Goal: Task Accomplishment & Management: Use online tool/utility

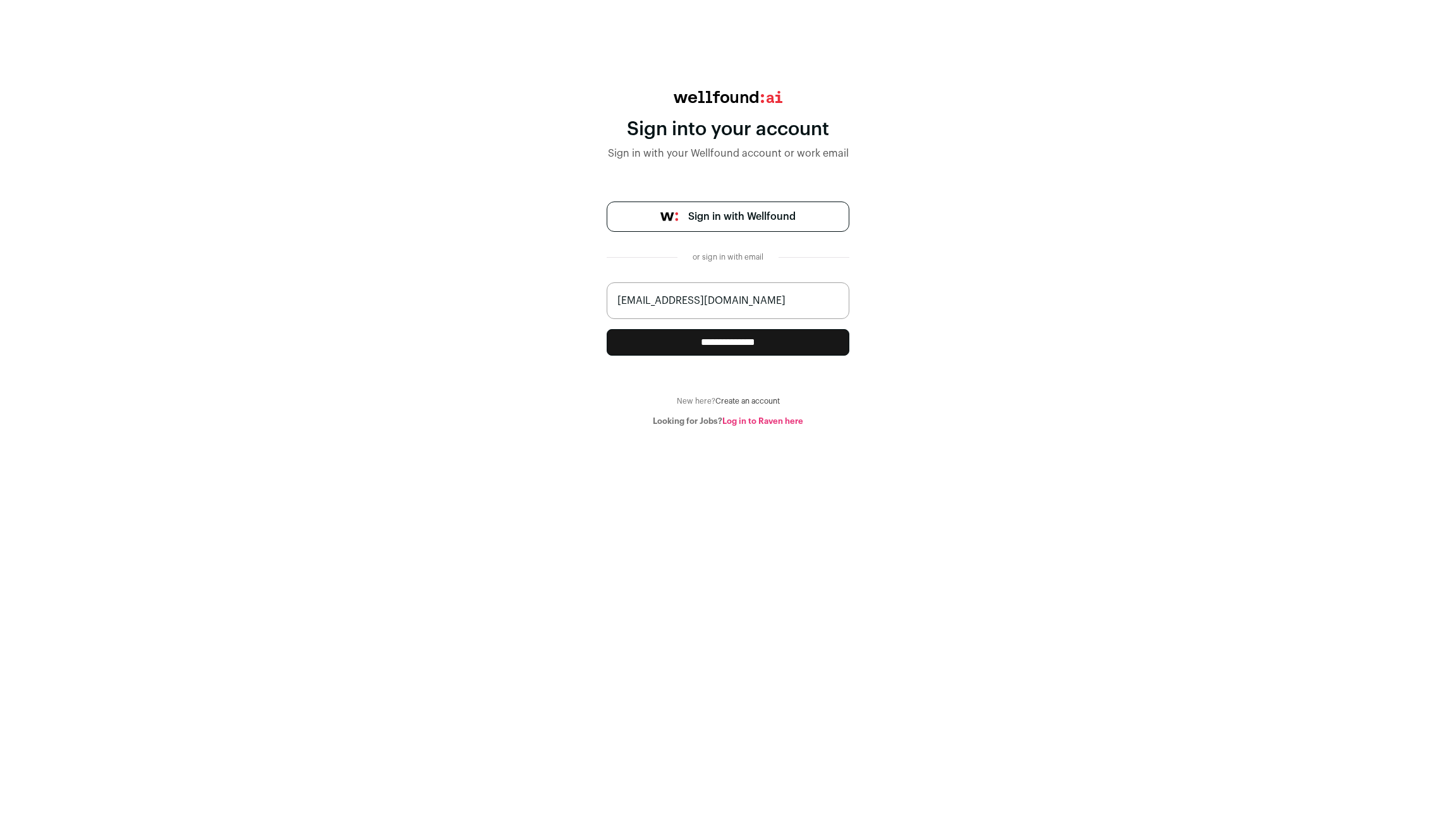
click at [754, 329] on input "**********" at bounding box center [728, 342] width 243 height 27
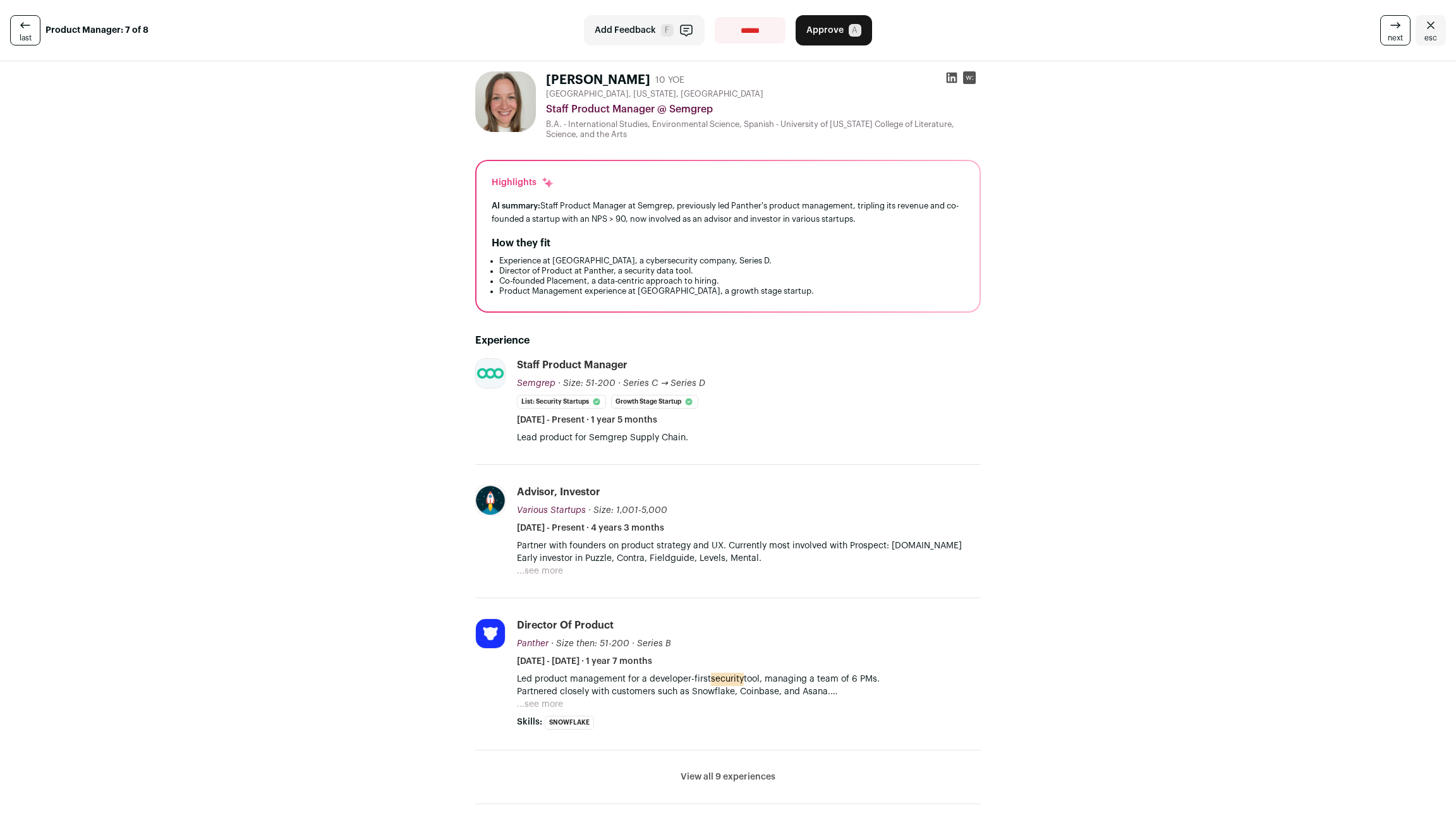
click at [728, 770] on button "View all 9 experiences" at bounding box center [728, 777] width 95 height 13
click at [19, 21] on icon at bounding box center [25, 25] width 15 height 15
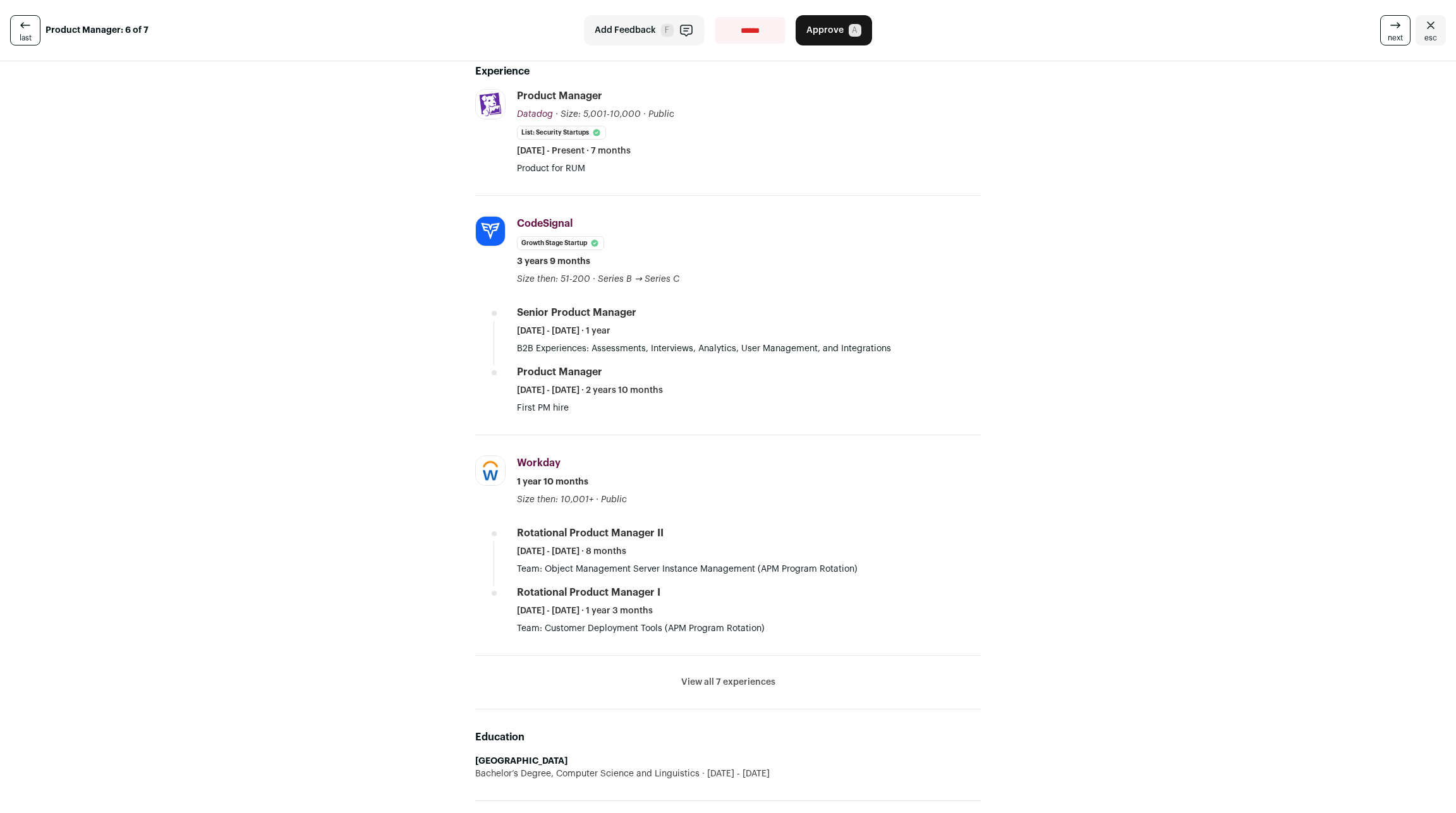
scroll to position [239, 0]
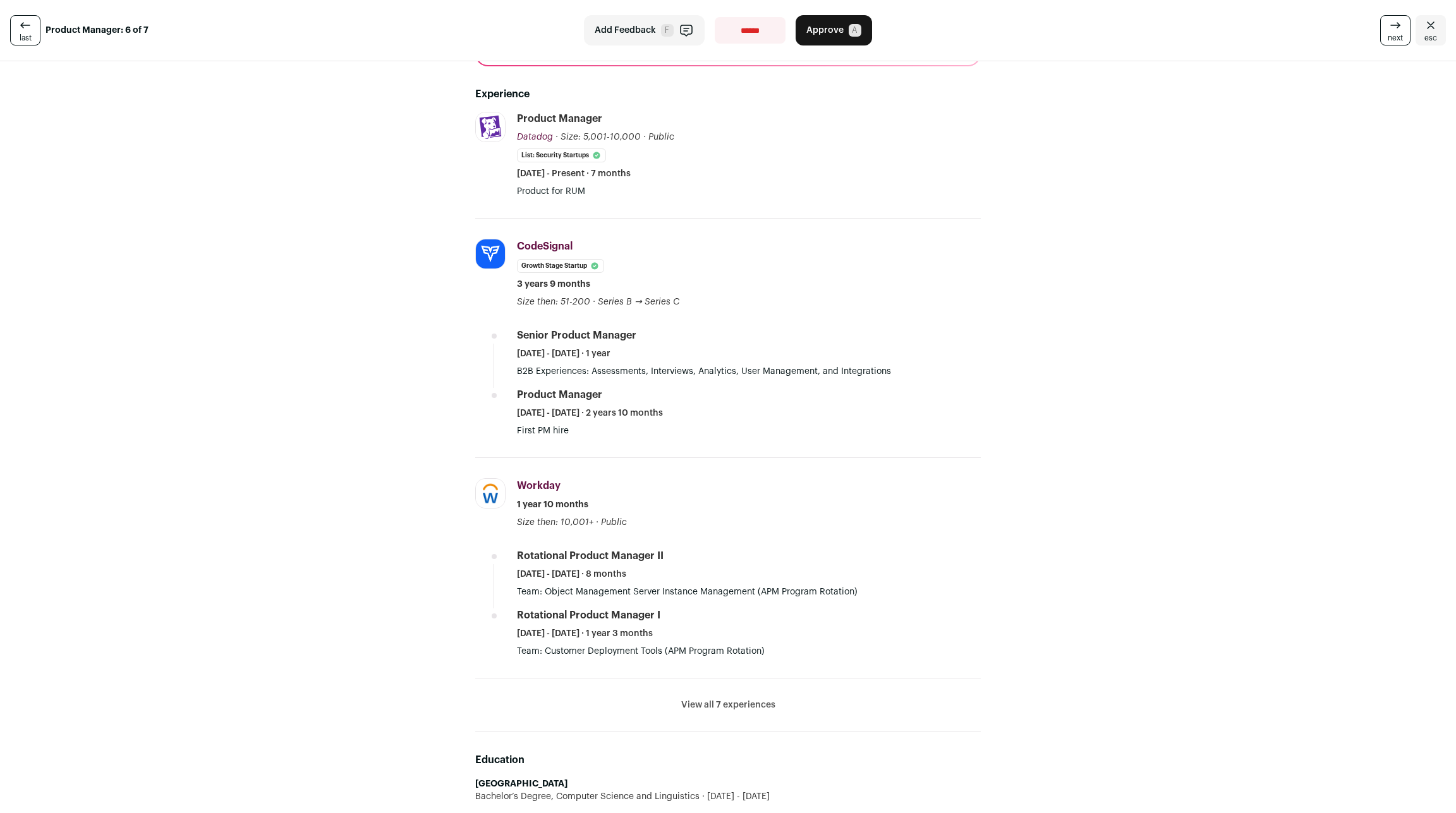
click at [754, 699] on button "View all 7 experiences" at bounding box center [728, 705] width 94 height 13
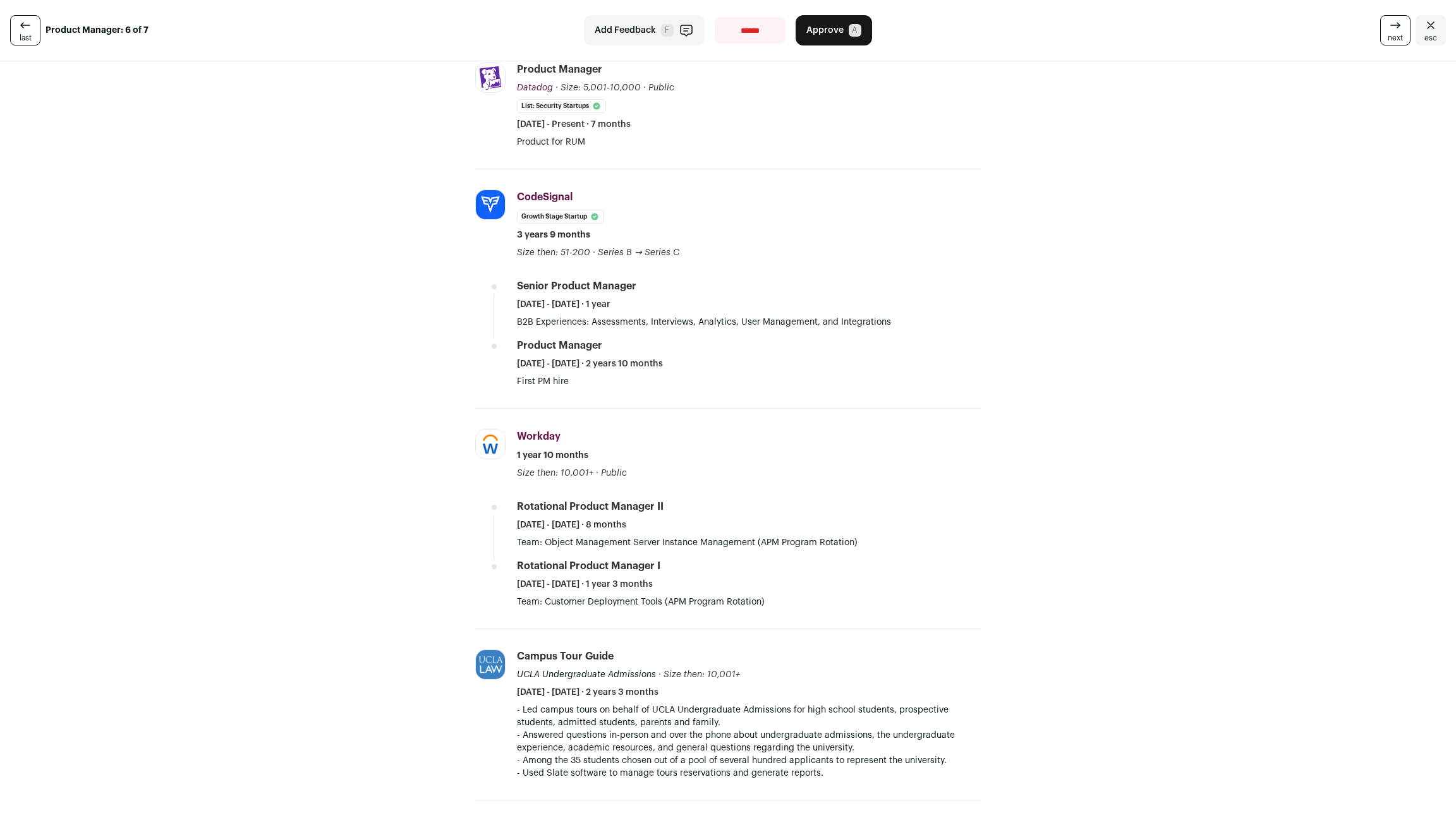
scroll to position [183, 0]
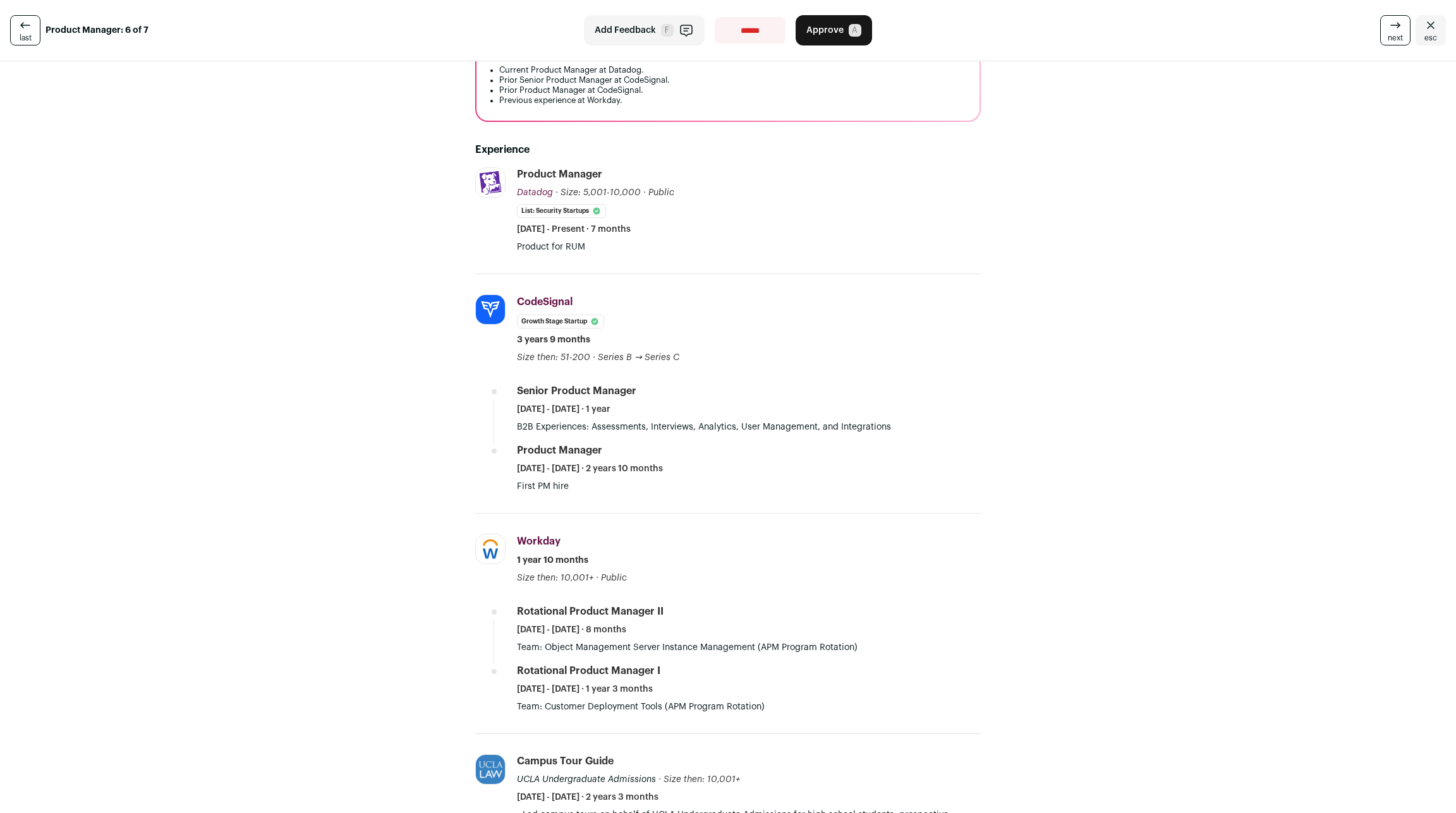
click at [1402, 33] on span "next" at bounding box center [1395, 37] width 15 height 10
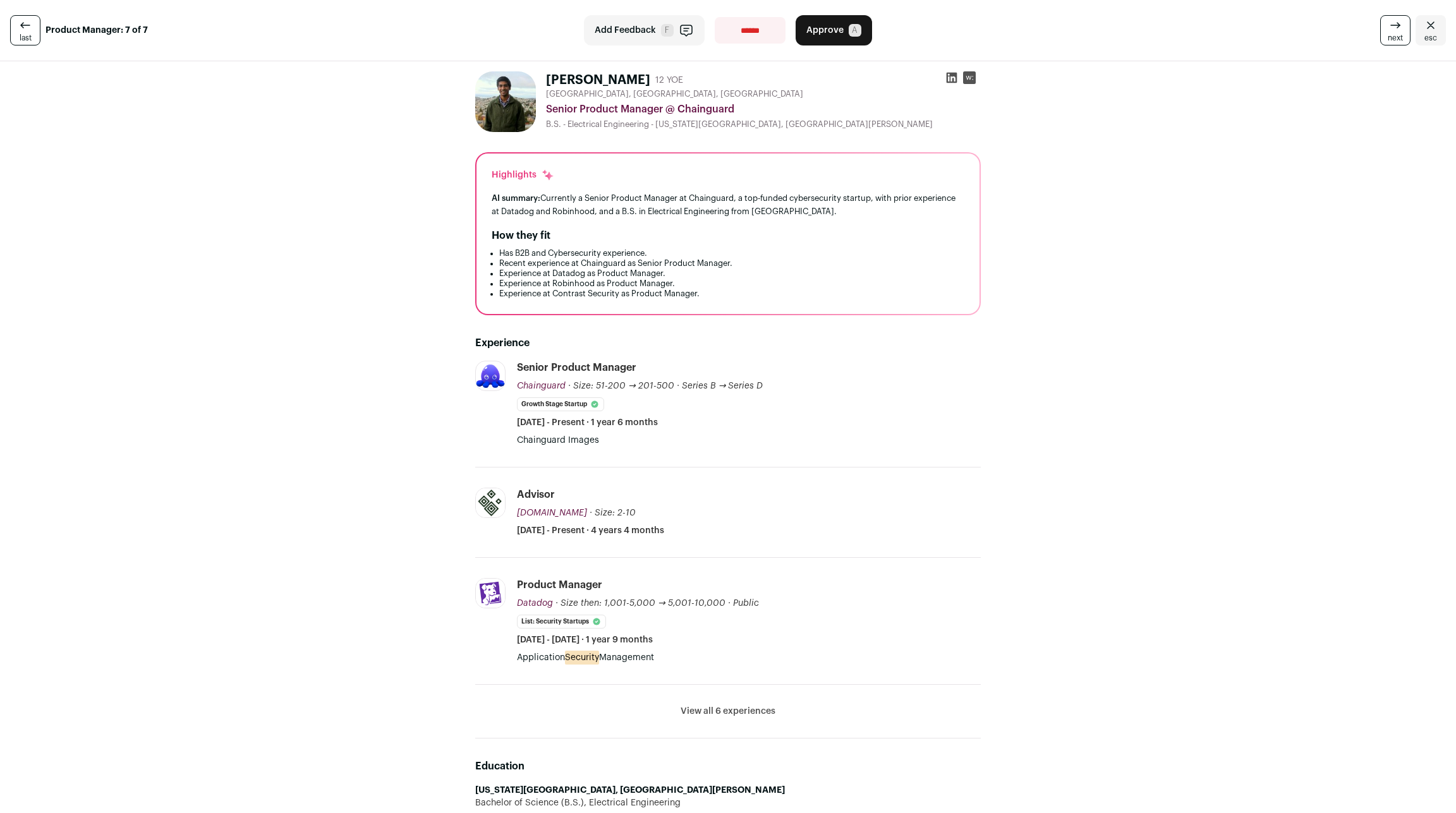
click at [1397, 27] on link "next" at bounding box center [1395, 30] width 31 height 31
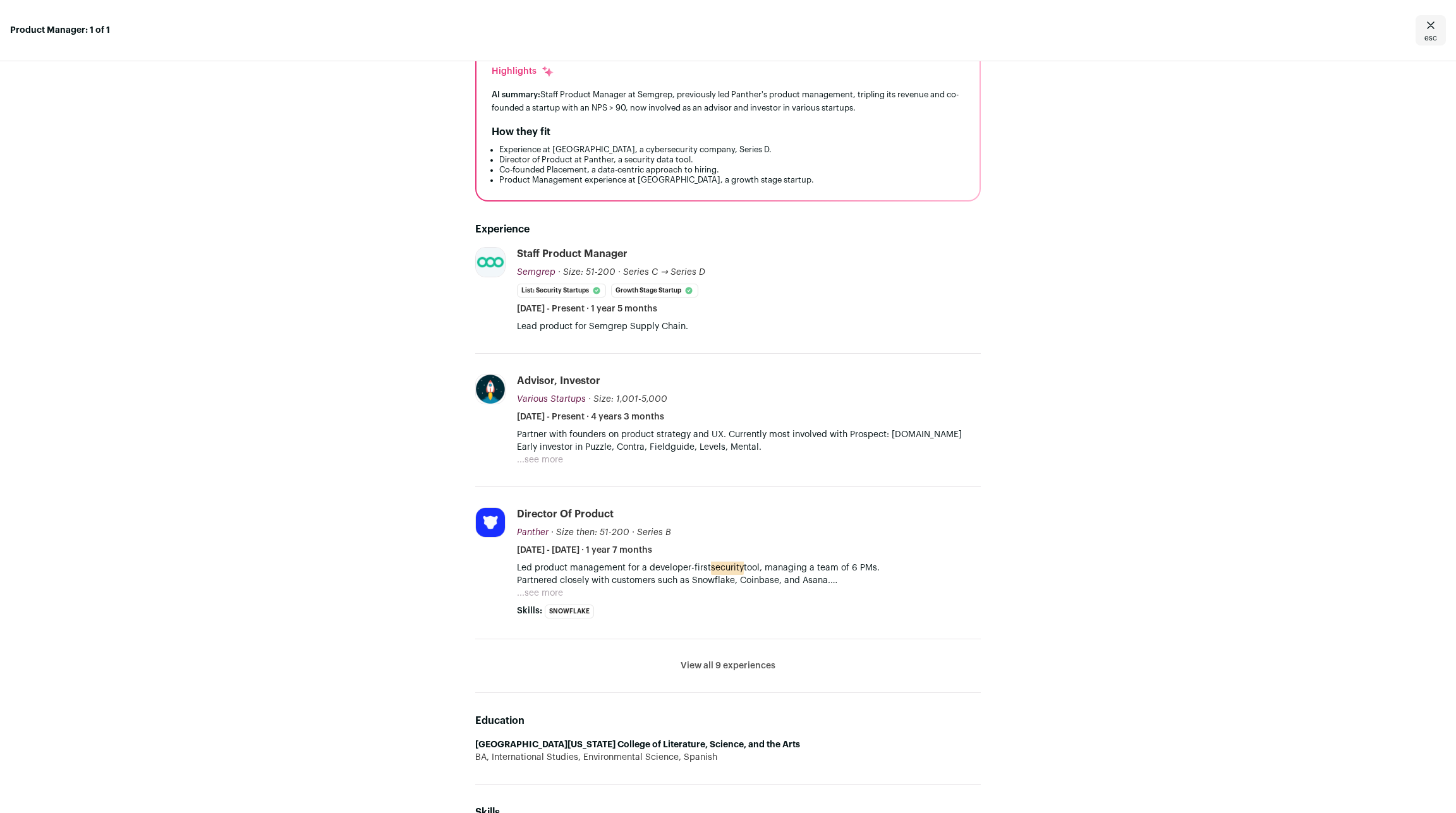
scroll to position [222, 0]
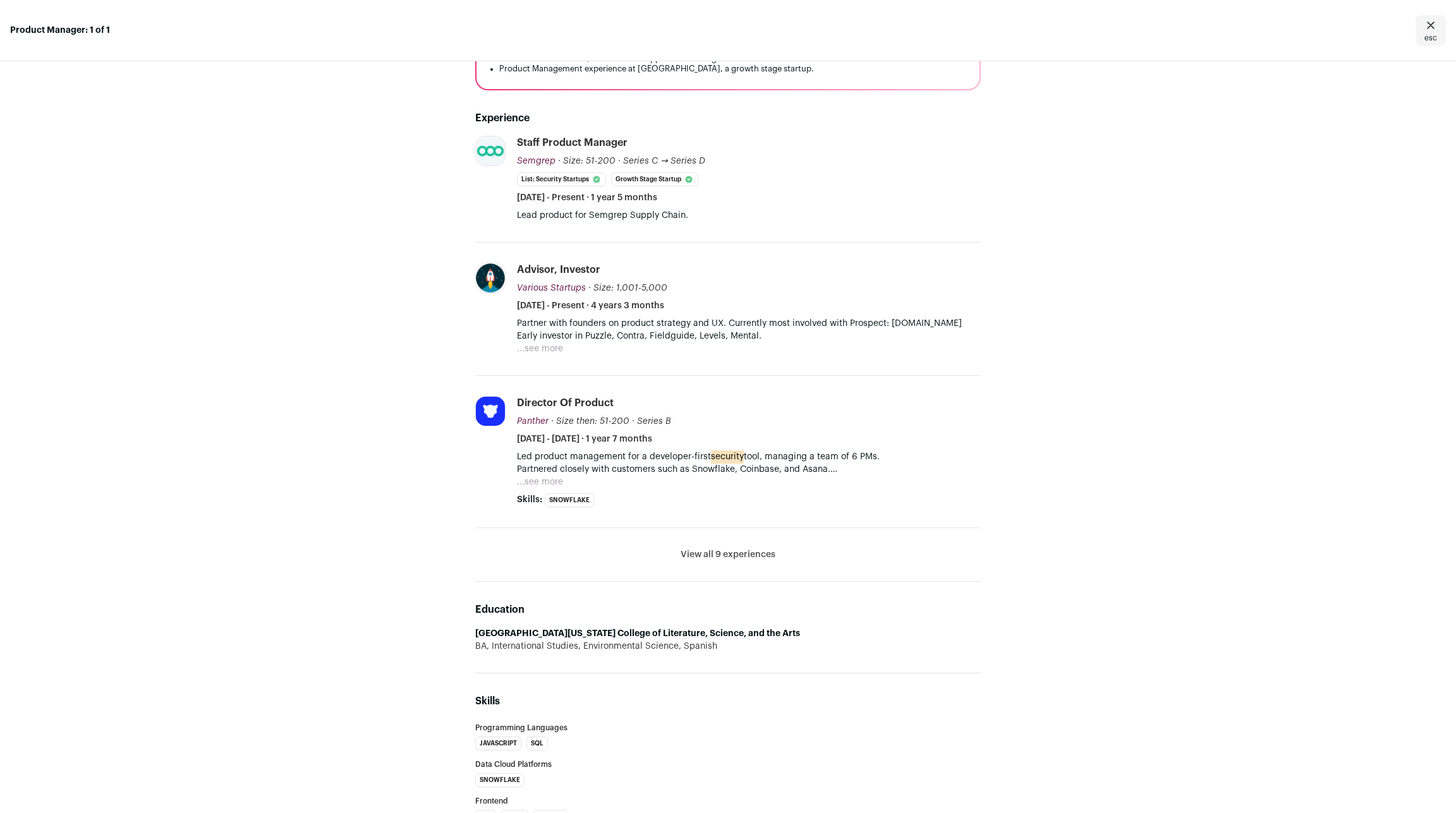
click at [767, 548] on button "View all 9 experiences" at bounding box center [728, 555] width 95 height 13
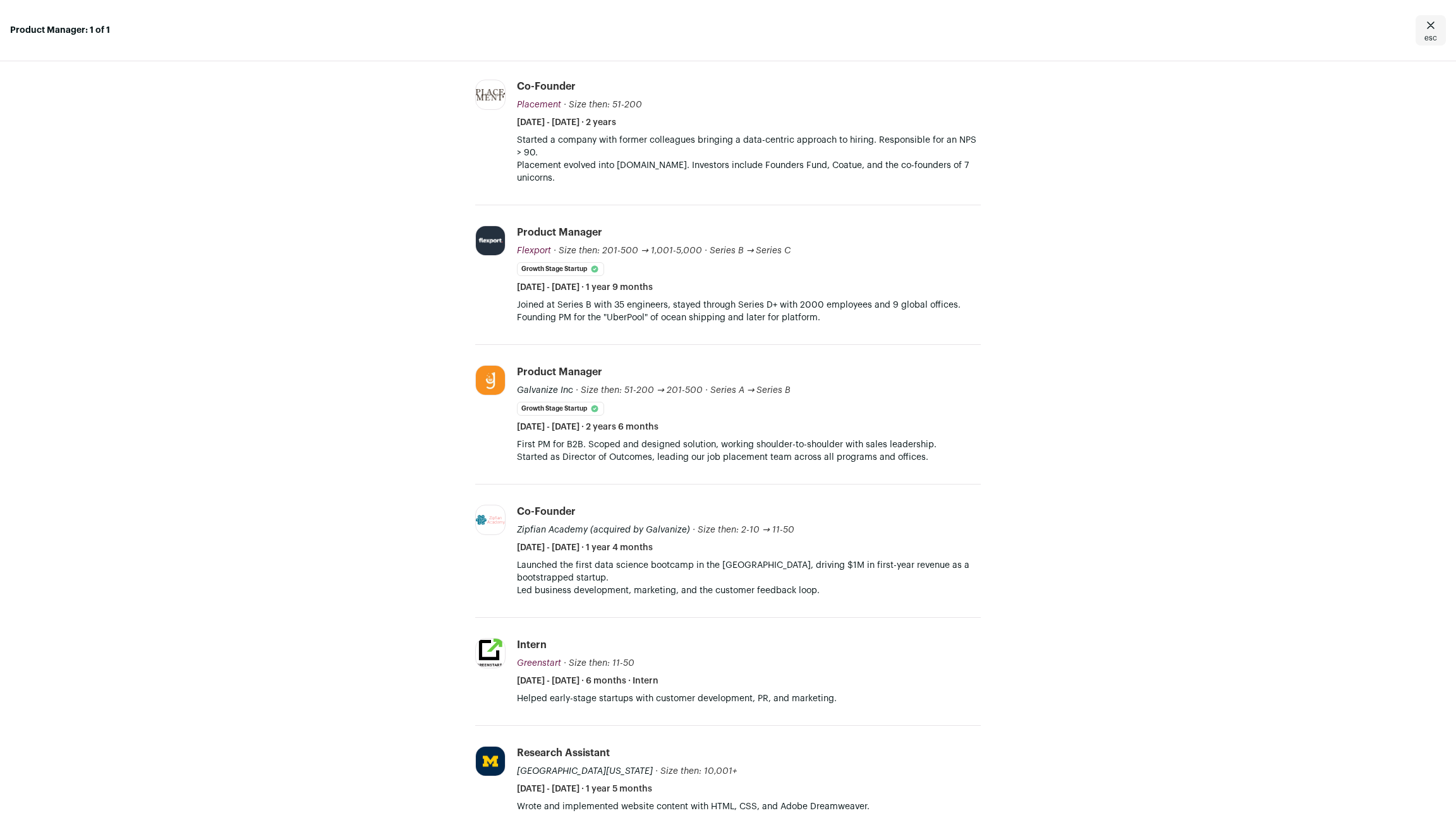
scroll to position [723, 0]
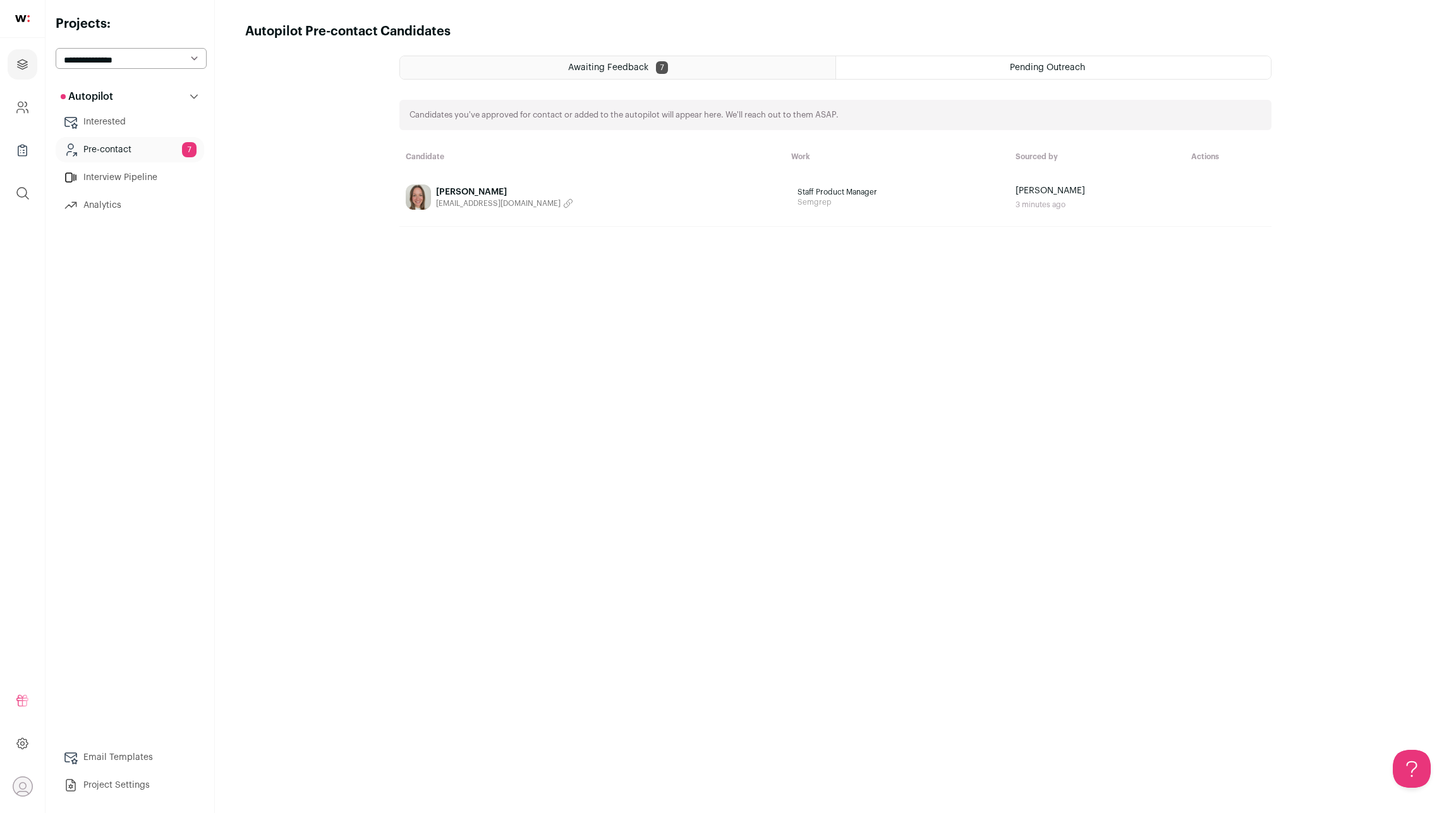
click at [656, 62] on span "7" at bounding box center [662, 68] width 12 height 13
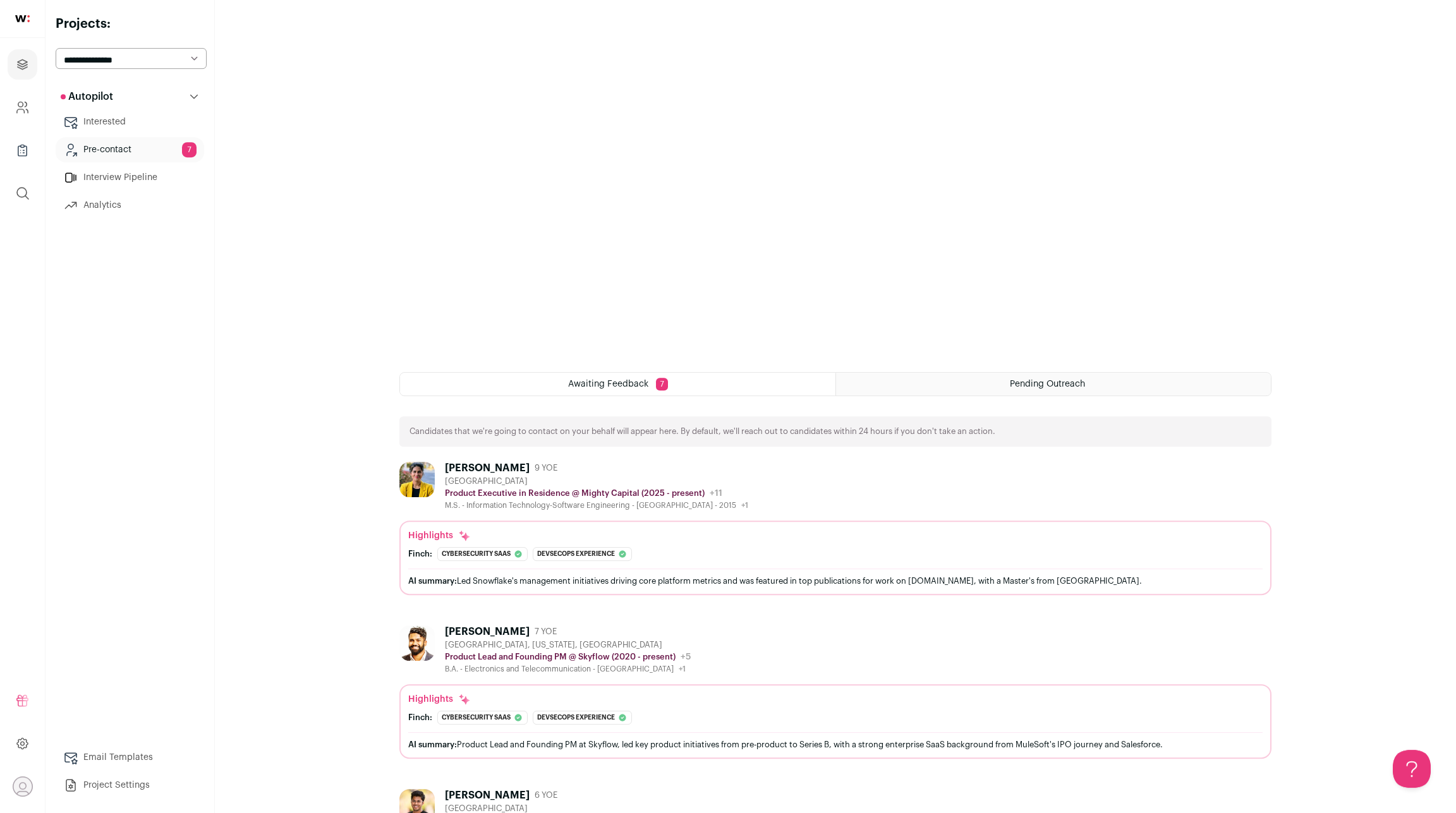
scroll to position [228, 0]
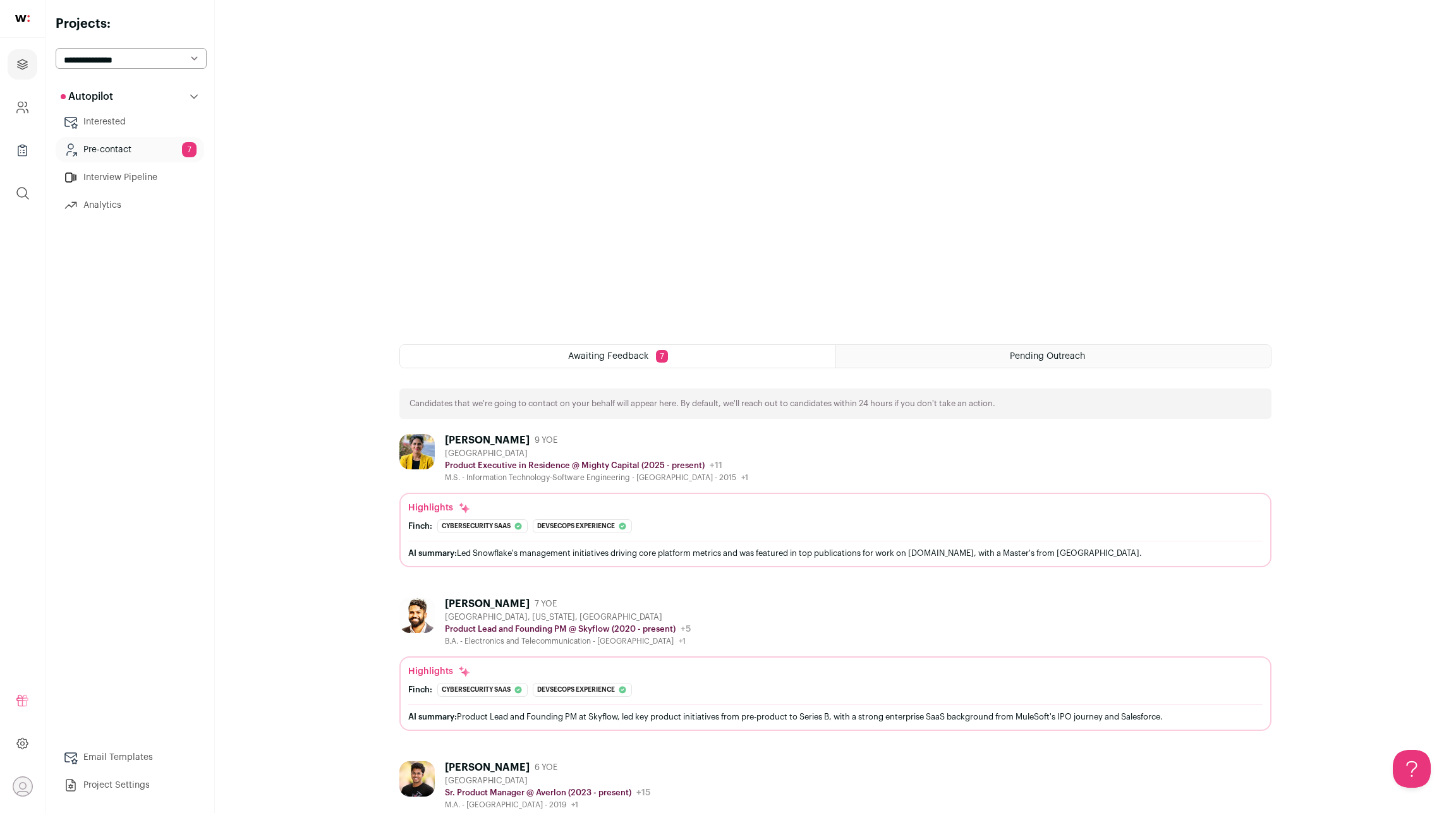
click at [753, 434] on div "[PERSON_NAME] 9 YOE [GEOGRAPHIC_DATA] Product Executive in Residence @ Mighty C…" at bounding box center [835, 458] width 872 height 48
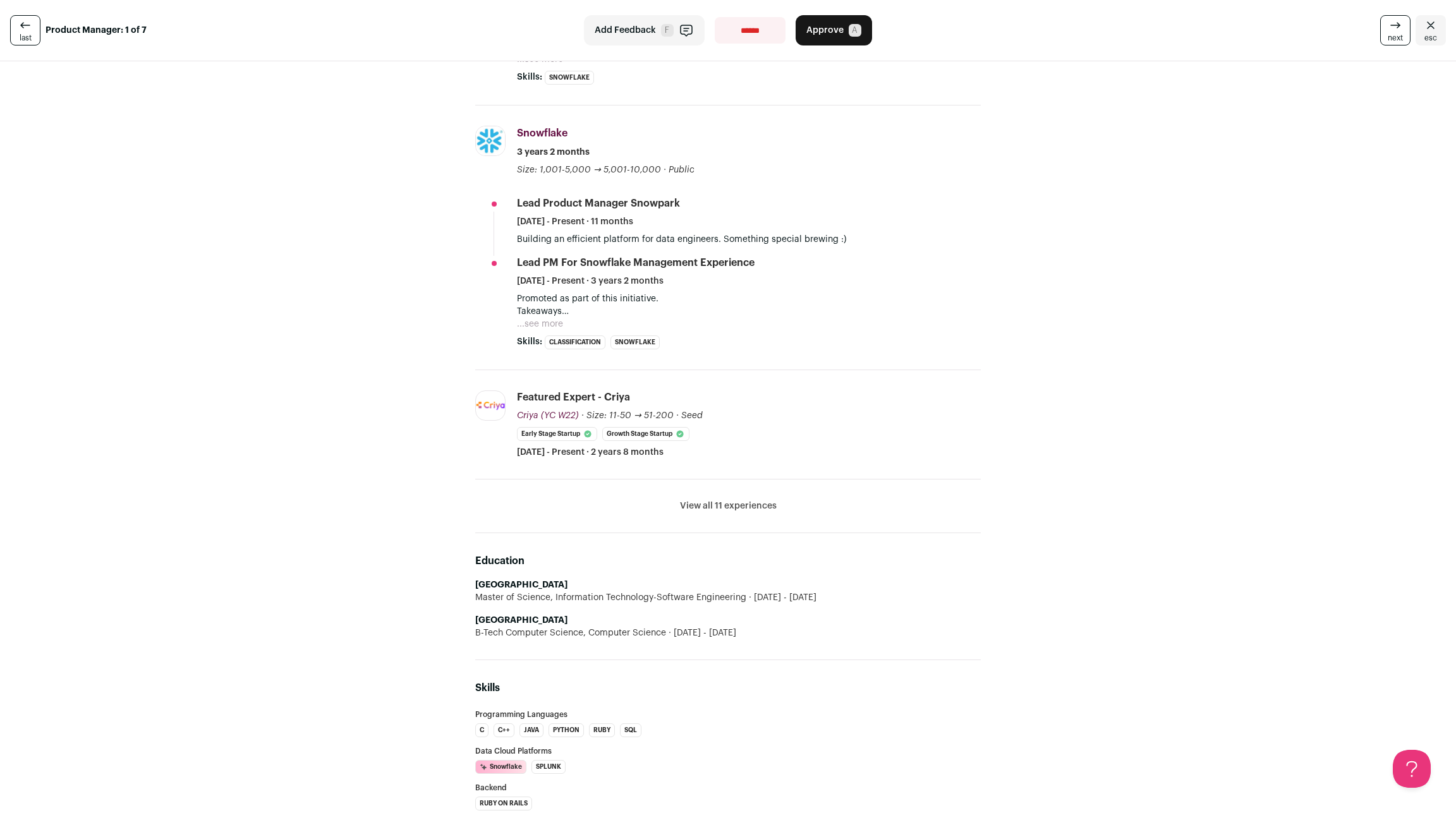
scroll to position [445, 0]
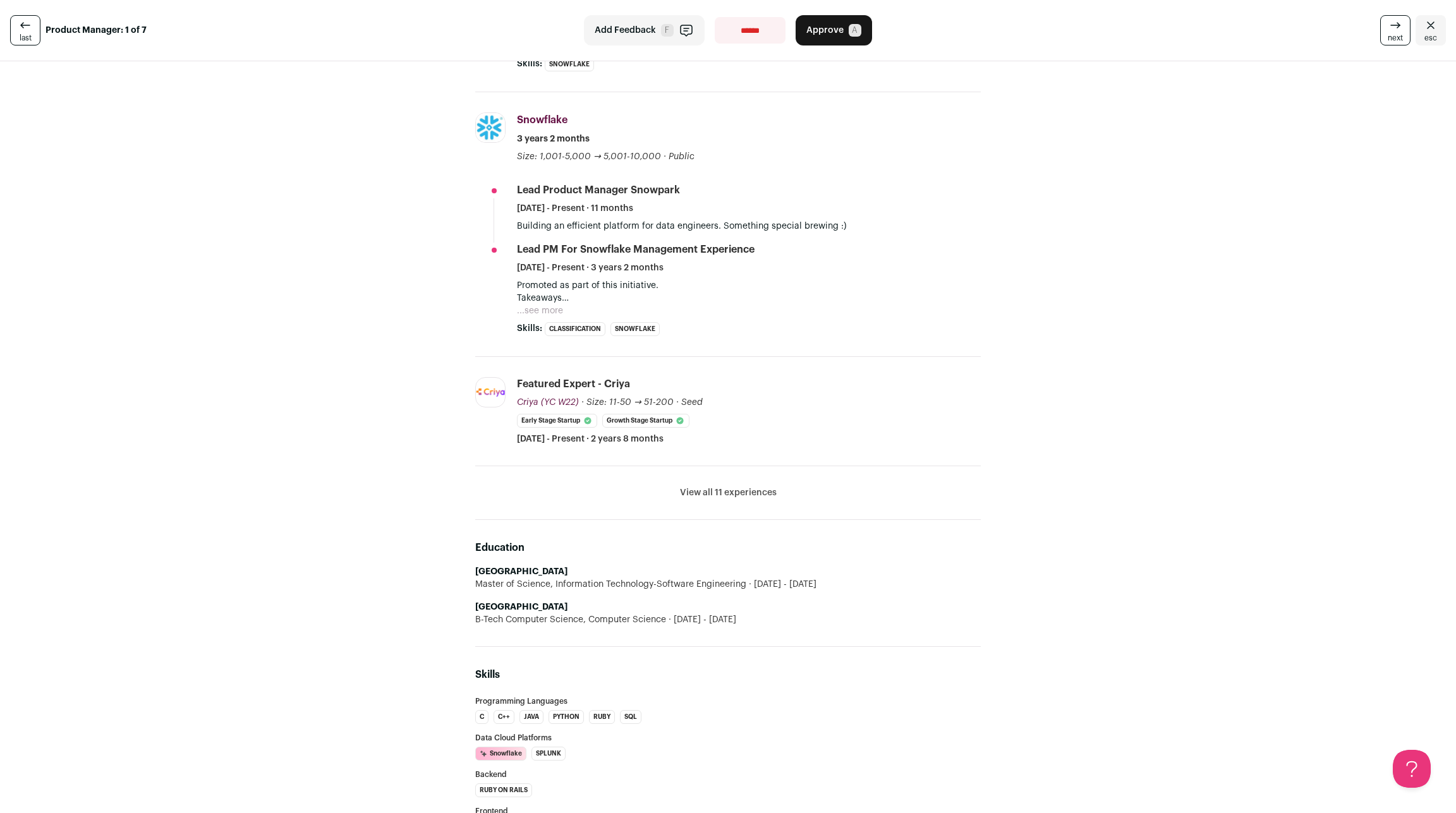
click at [757, 487] on button "View all 11 experiences" at bounding box center [728, 493] width 97 height 13
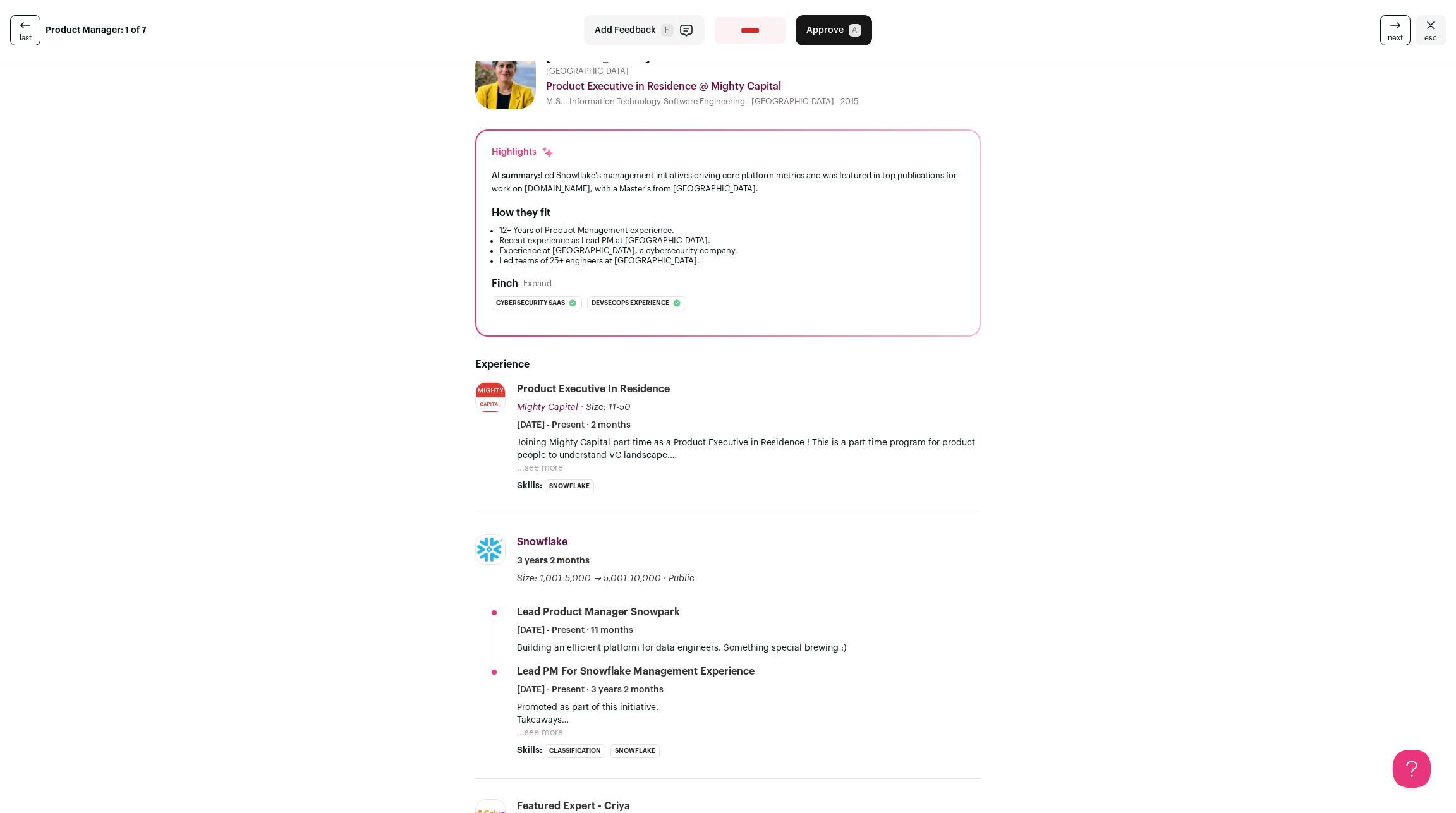
scroll to position [0, 0]
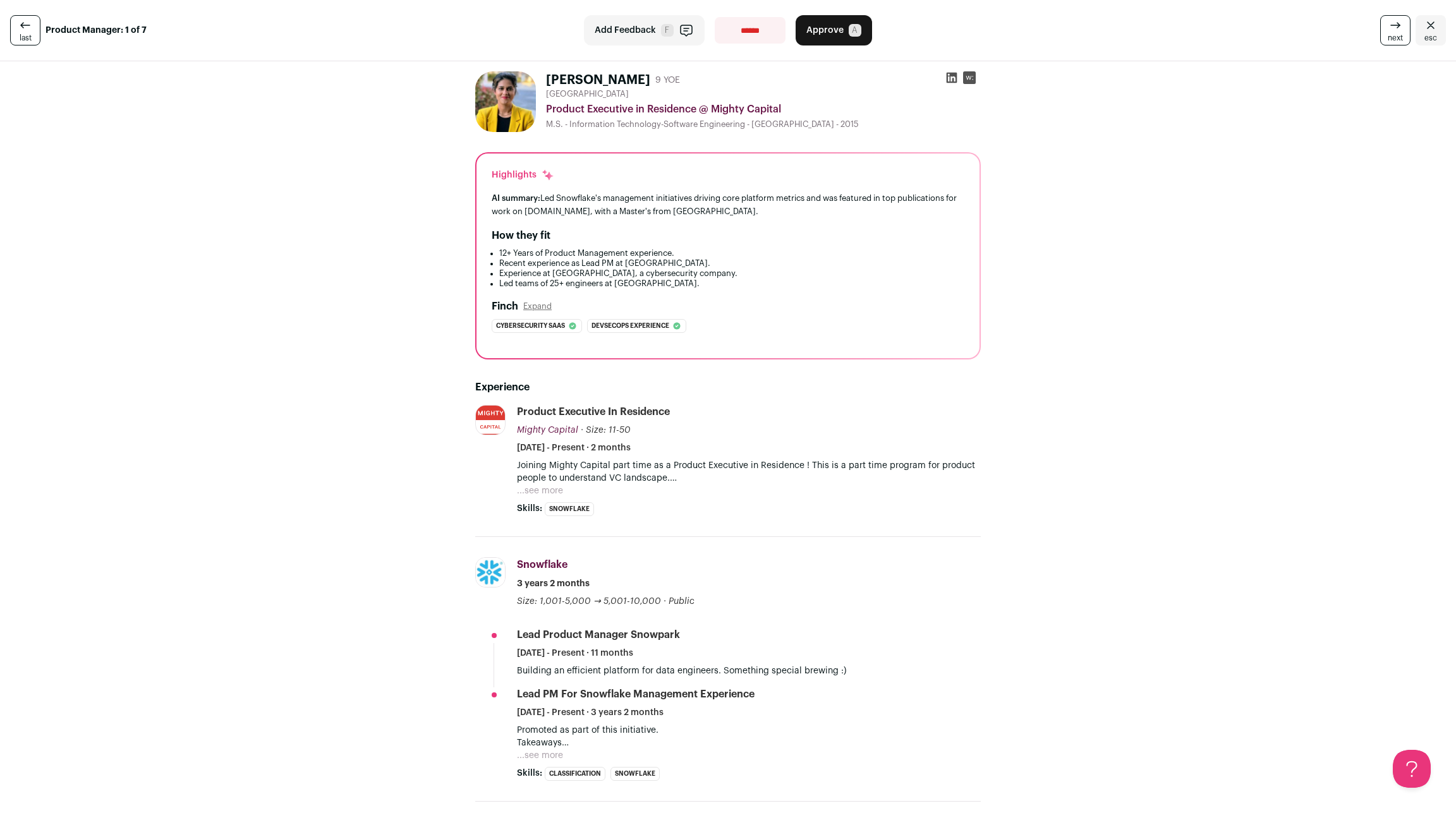
click at [563, 484] on button "...see more" at bounding box center [540, 491] width 46 height 13
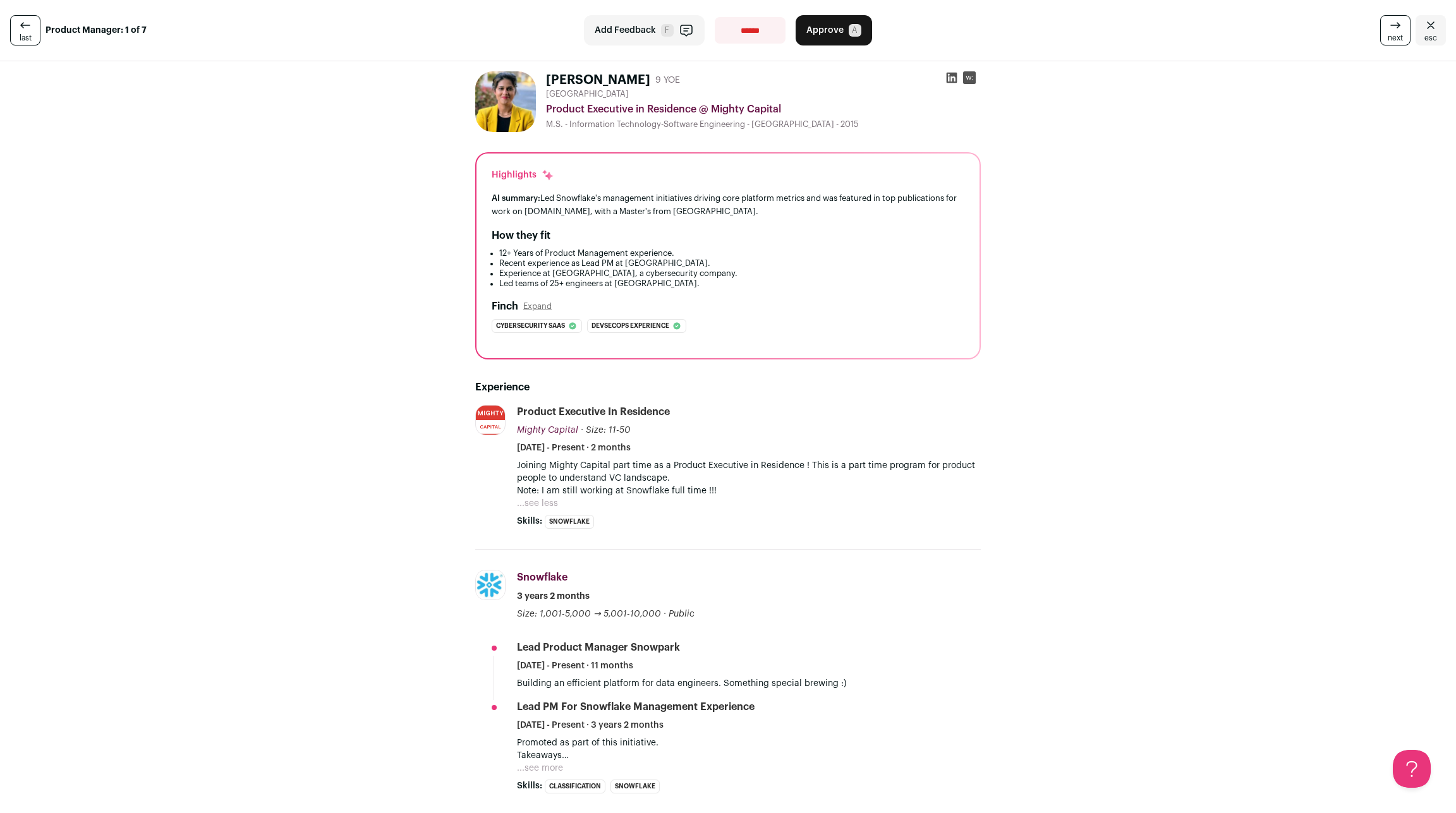
click at [18, 27] on icon at bounding box center [25, 25] width 15 height 15
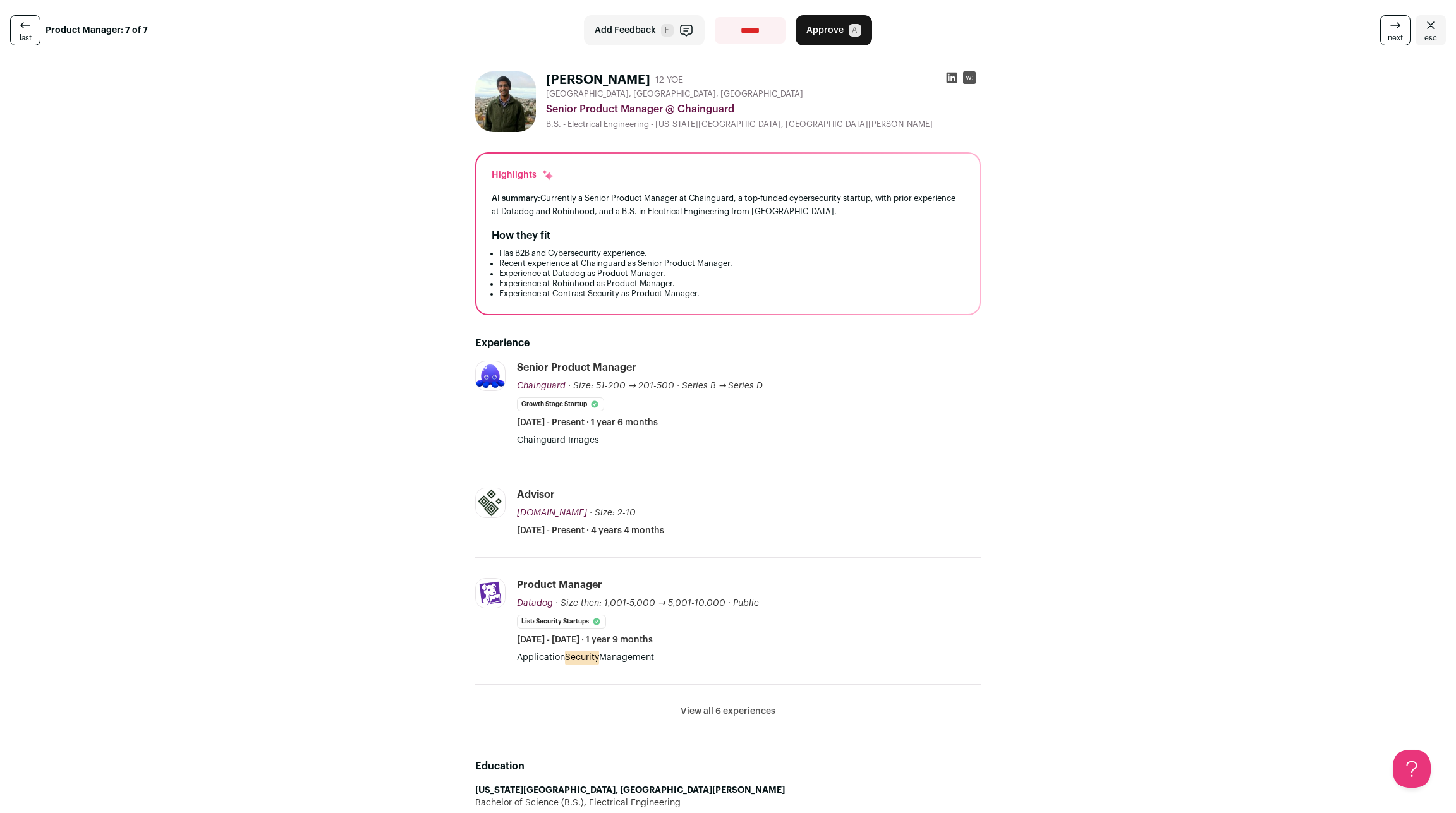
click at [746, 705] on button "View all 6 experiences" at bounding box center [728, 712] width 95 height 13
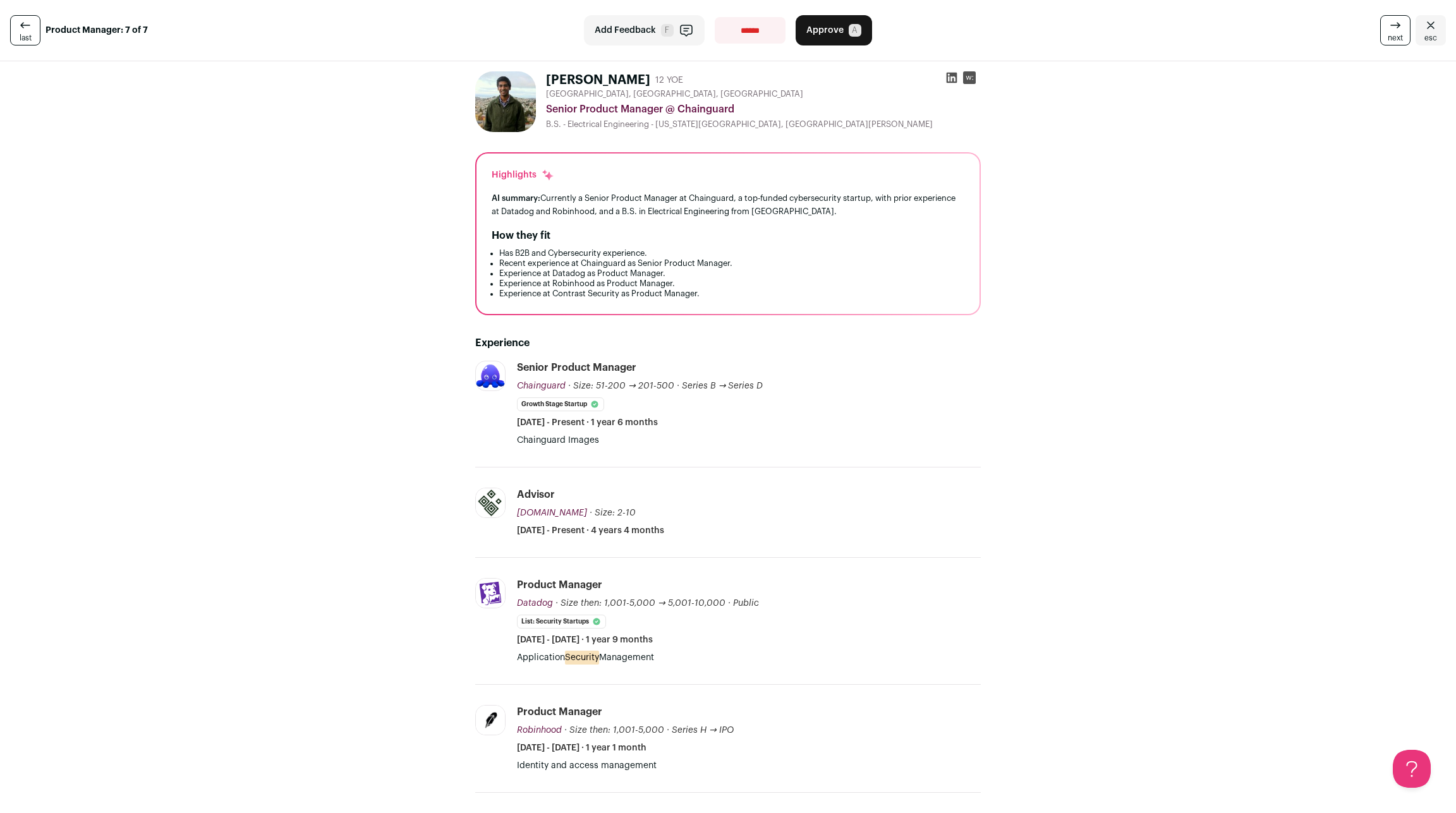
click at [20, 34] on span "last" at bounding box center [25, 37] width 12 height 10
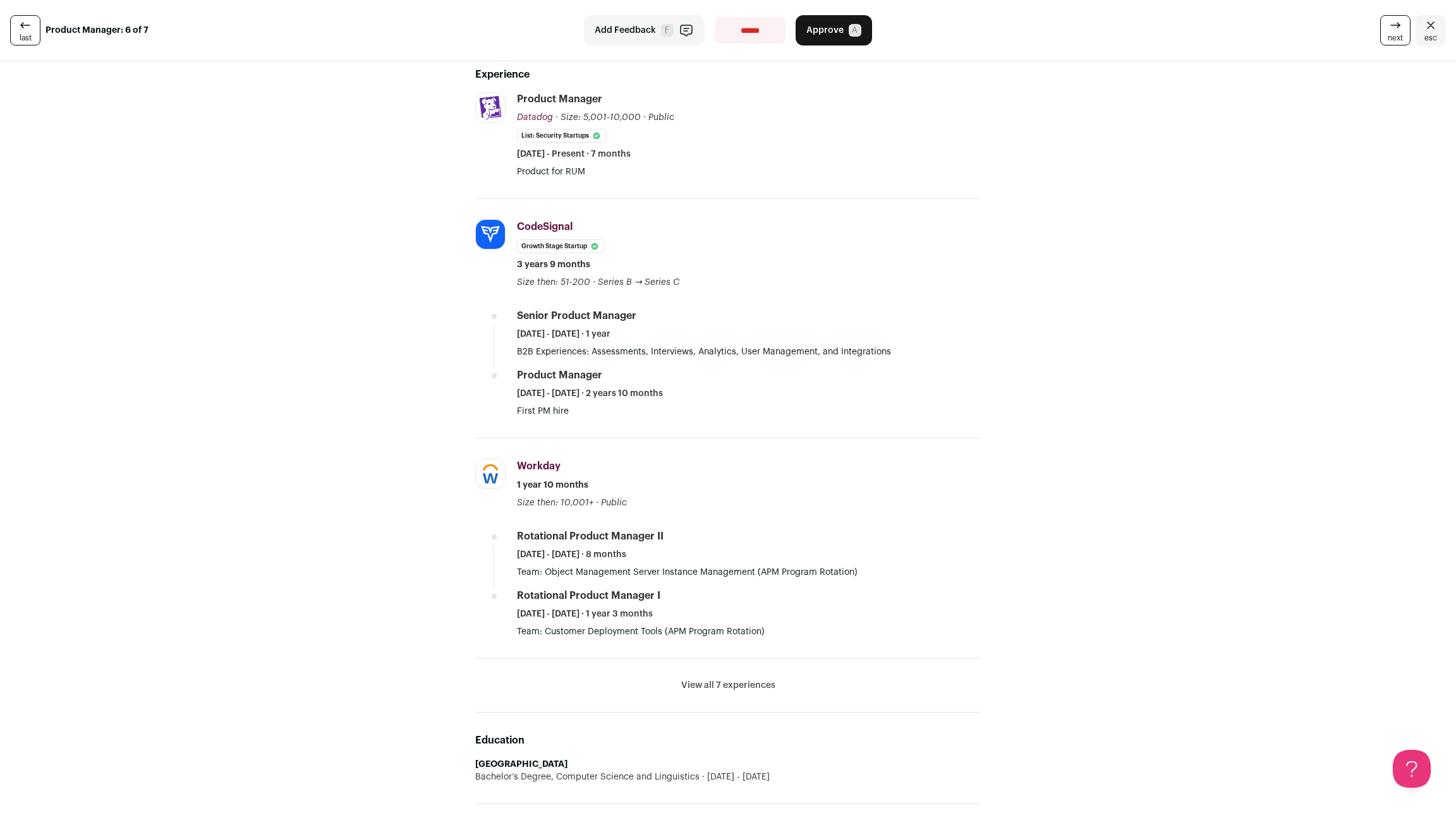
scroll to position [278, 0]
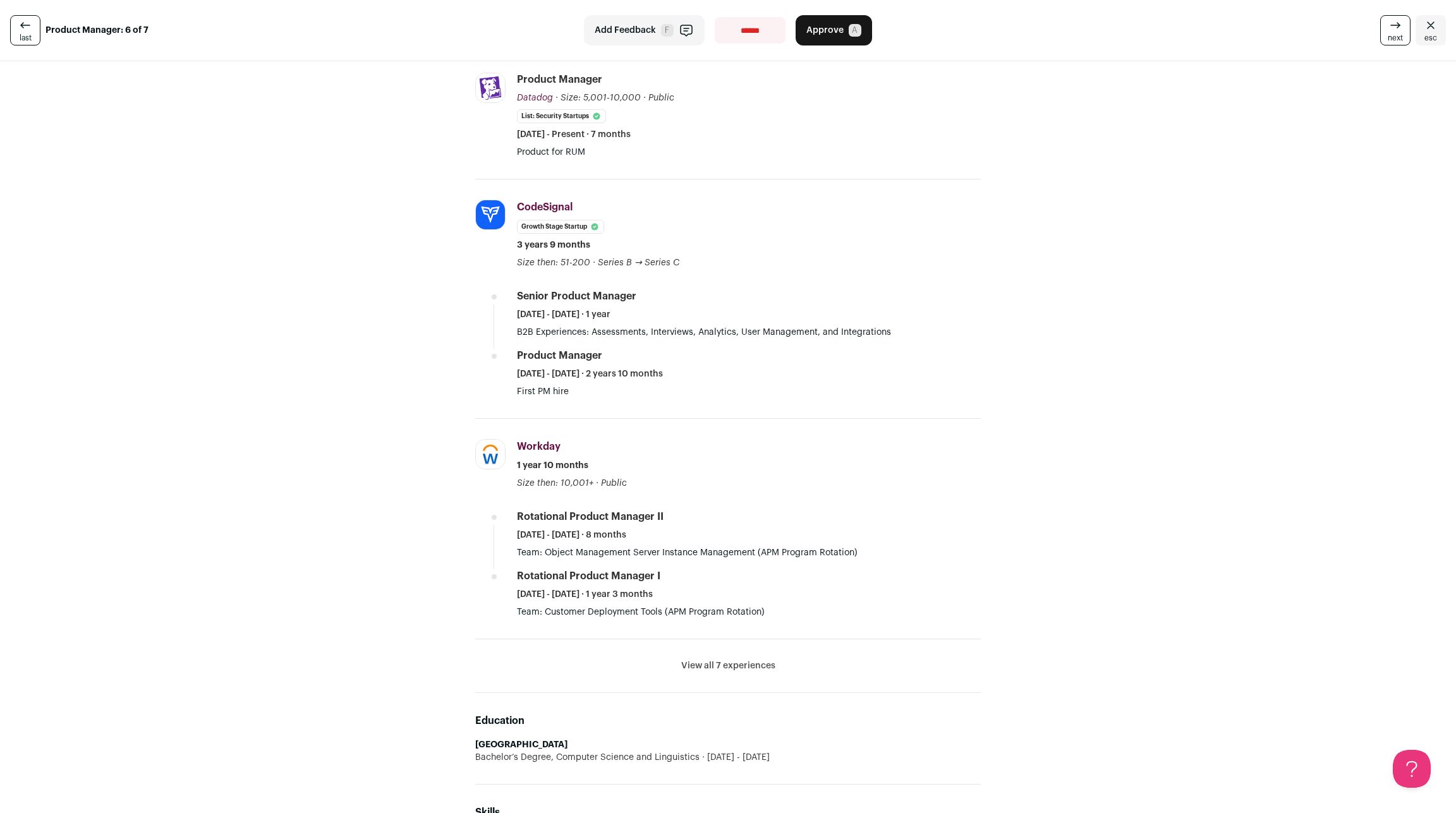
click at [745, 660] on button "View all 7 experiences" at bounding box center [728, 666] width 94 height 13
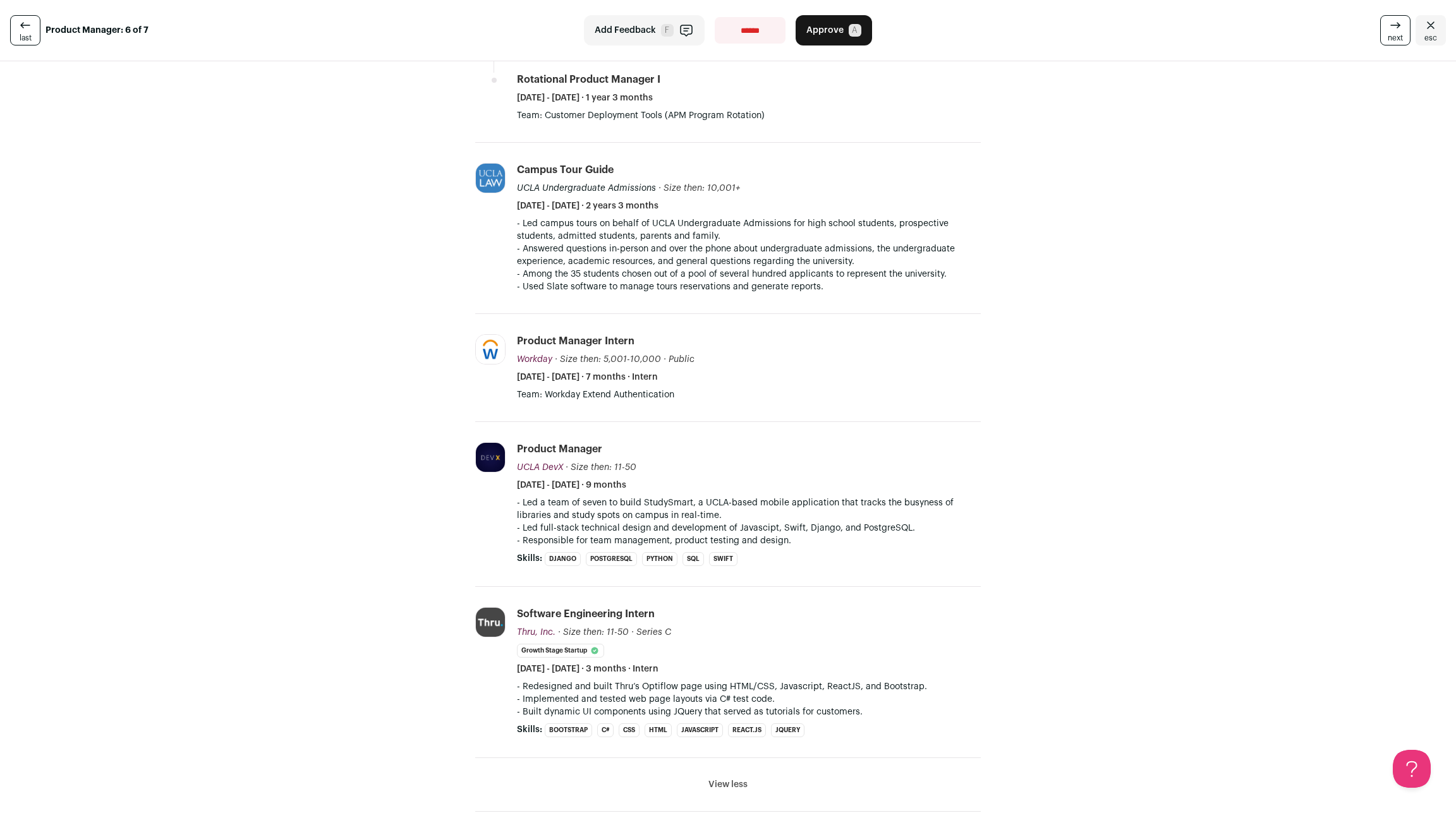
scroll to position [779, 0]
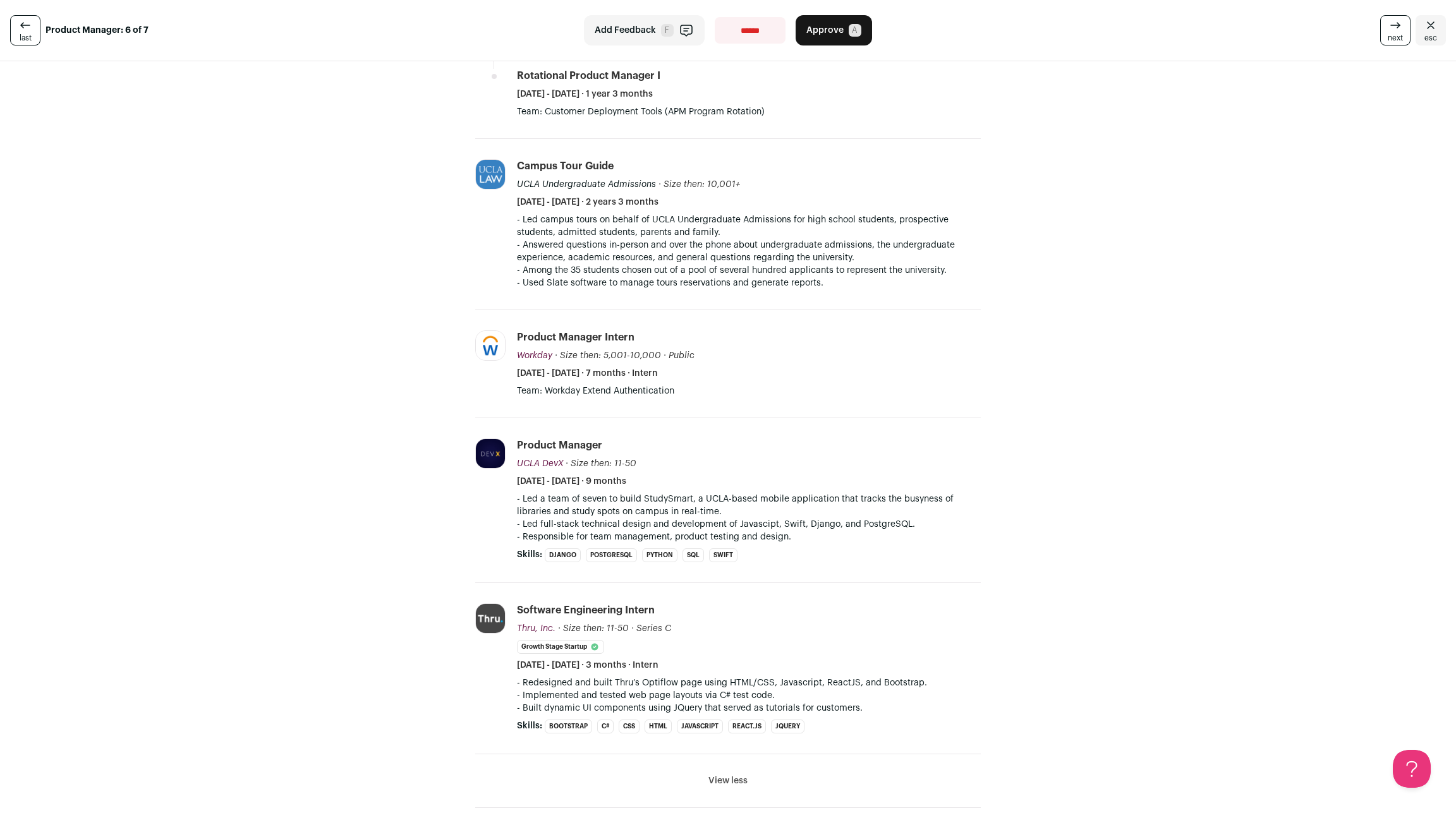
click at [26, 33] on span "last" at bounding box center [25, 37] width 12 height 10
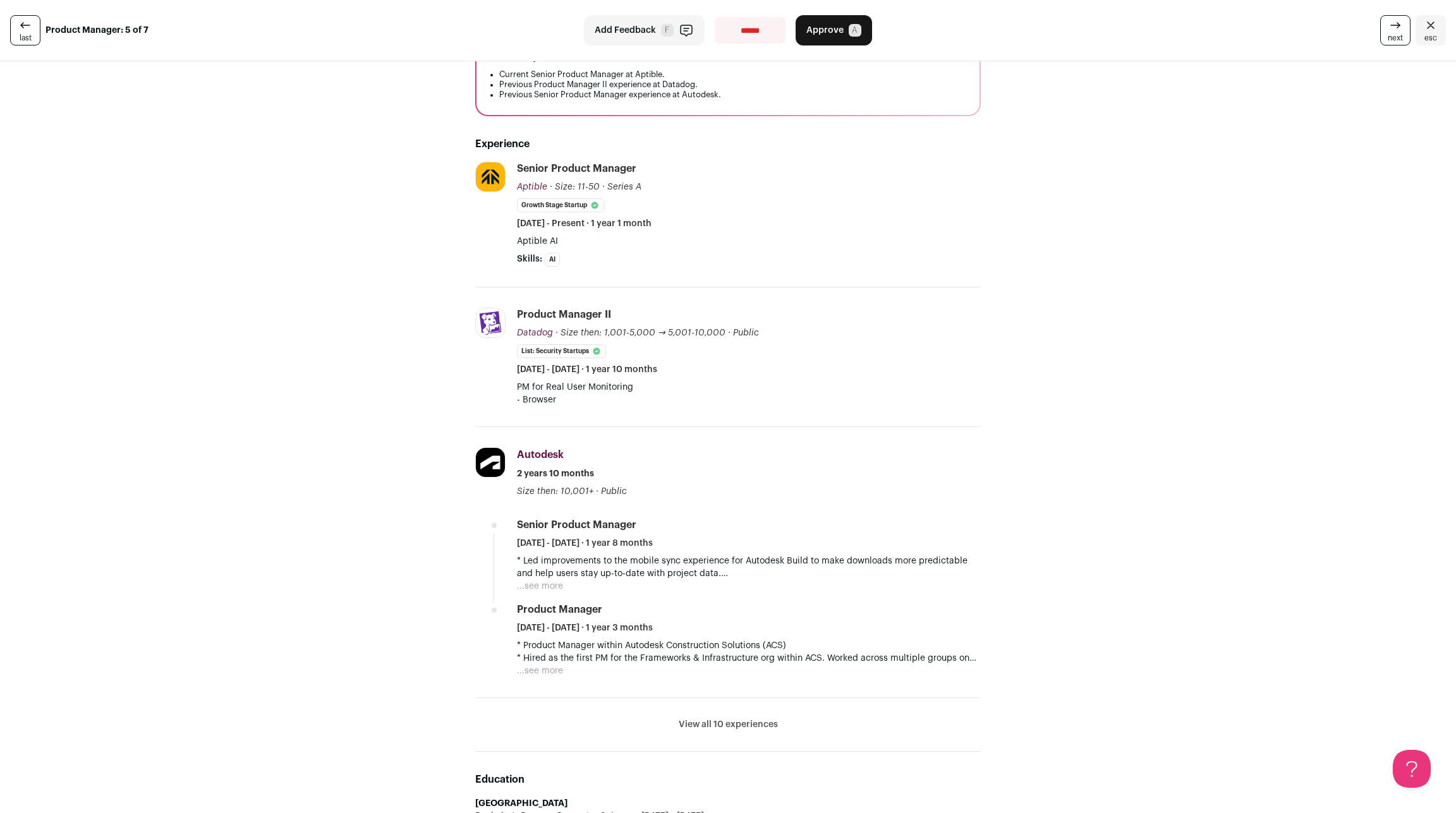
scroll to position [222, 0]
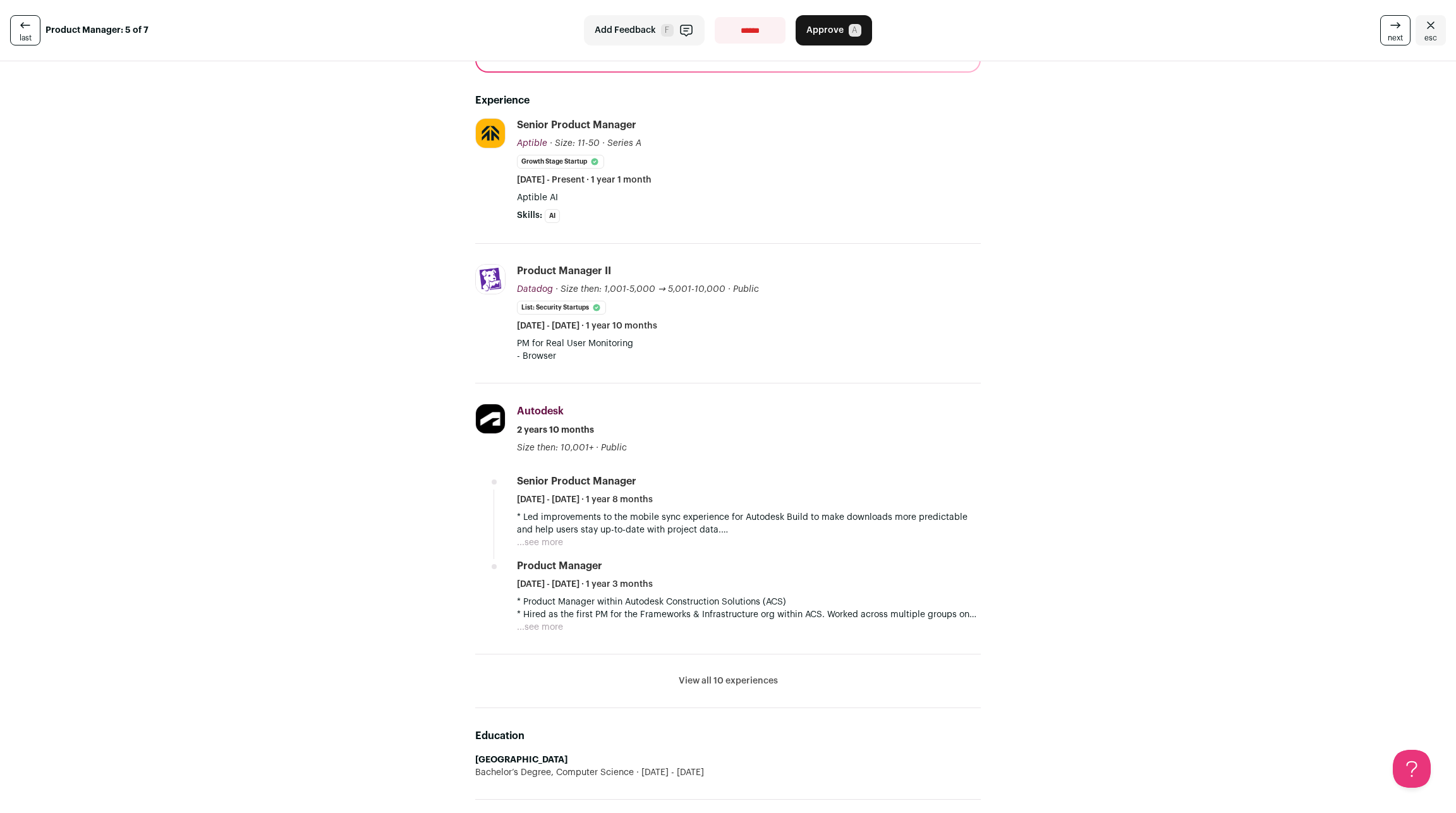
click at [798, 654] on li "View all 10 experiences View less" at bounding box center [728, 681] width 505 height 54
click at [751, 675] on button "View all 10 experiences" at bounding box center [728, 681] width 99 height 13
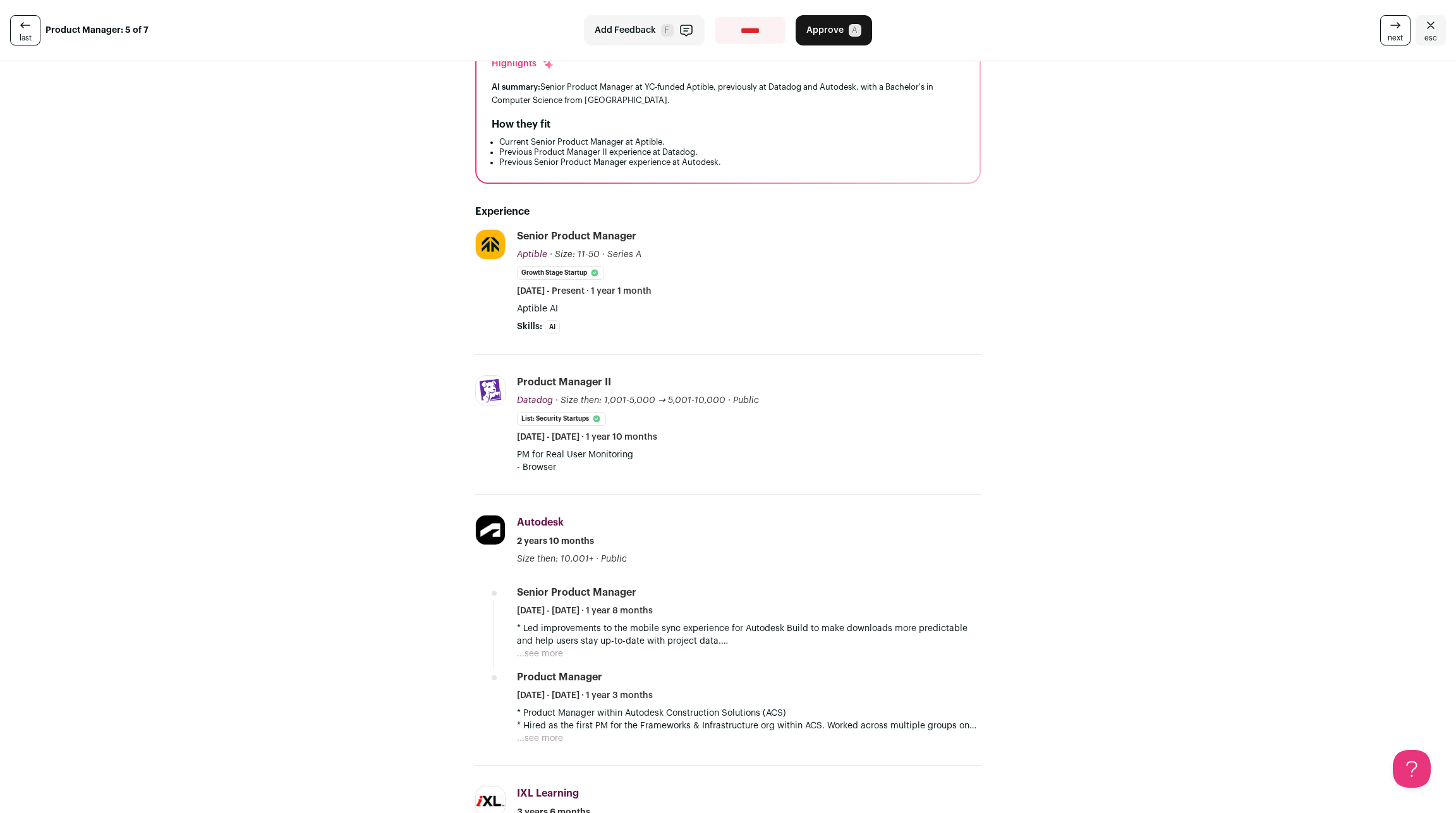
scroll to position [0, 0]
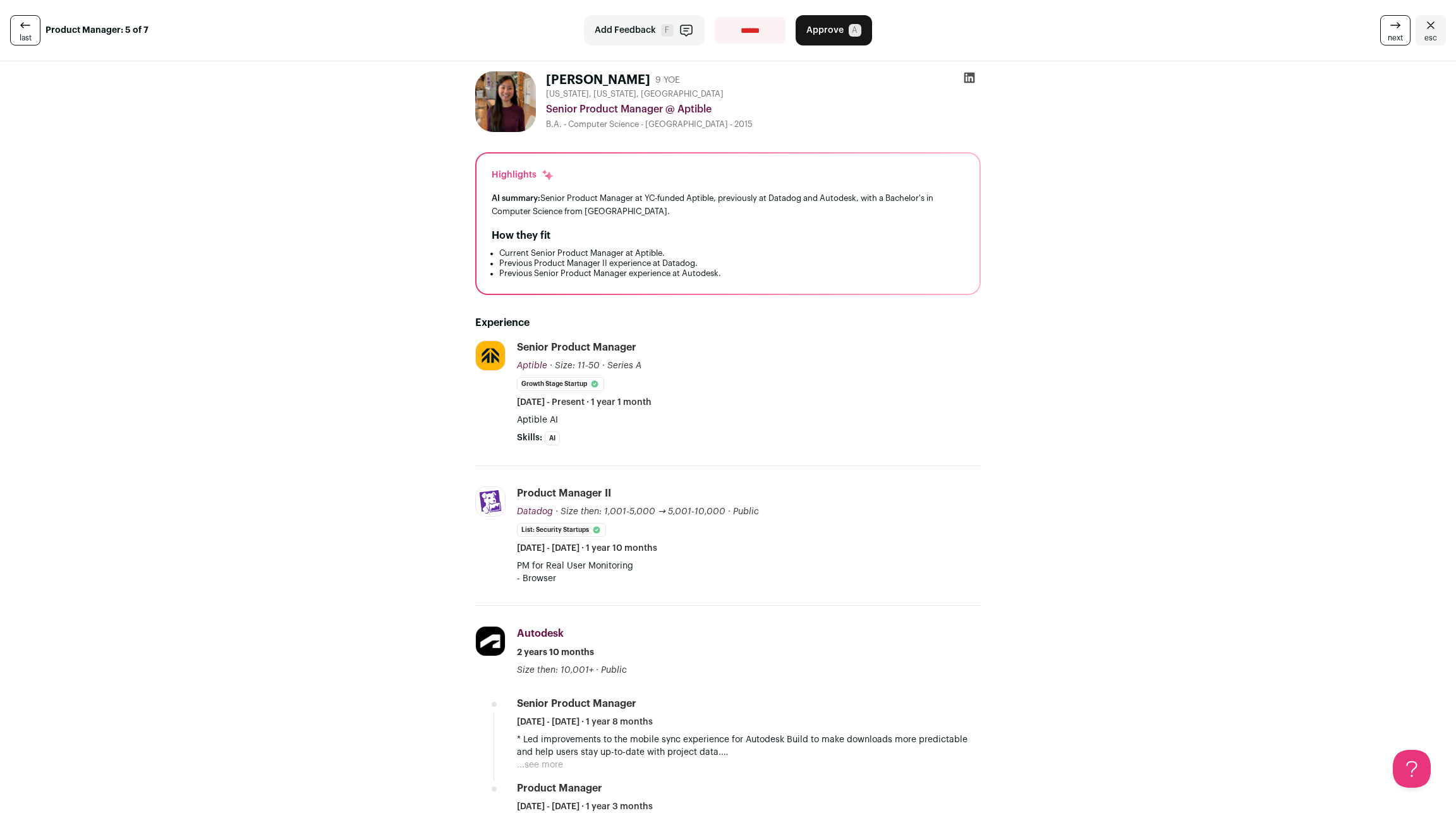
click at [29, 23] on link "last" at bounding box center [25, 30] width 31 height 31
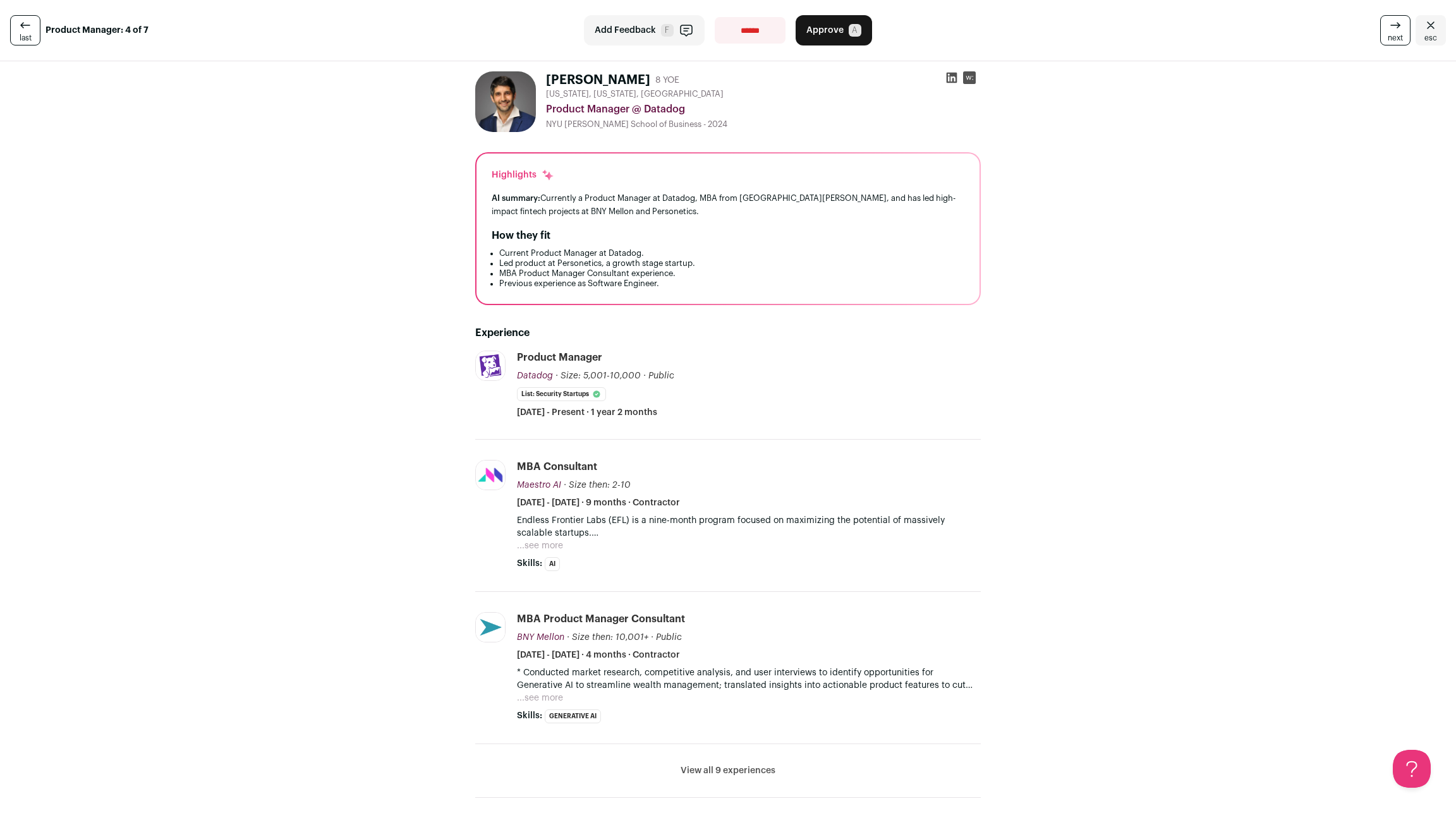
click at [754, 765] on button "View all 9 experiences" at bounding box center [728, 771] width 95 height 13
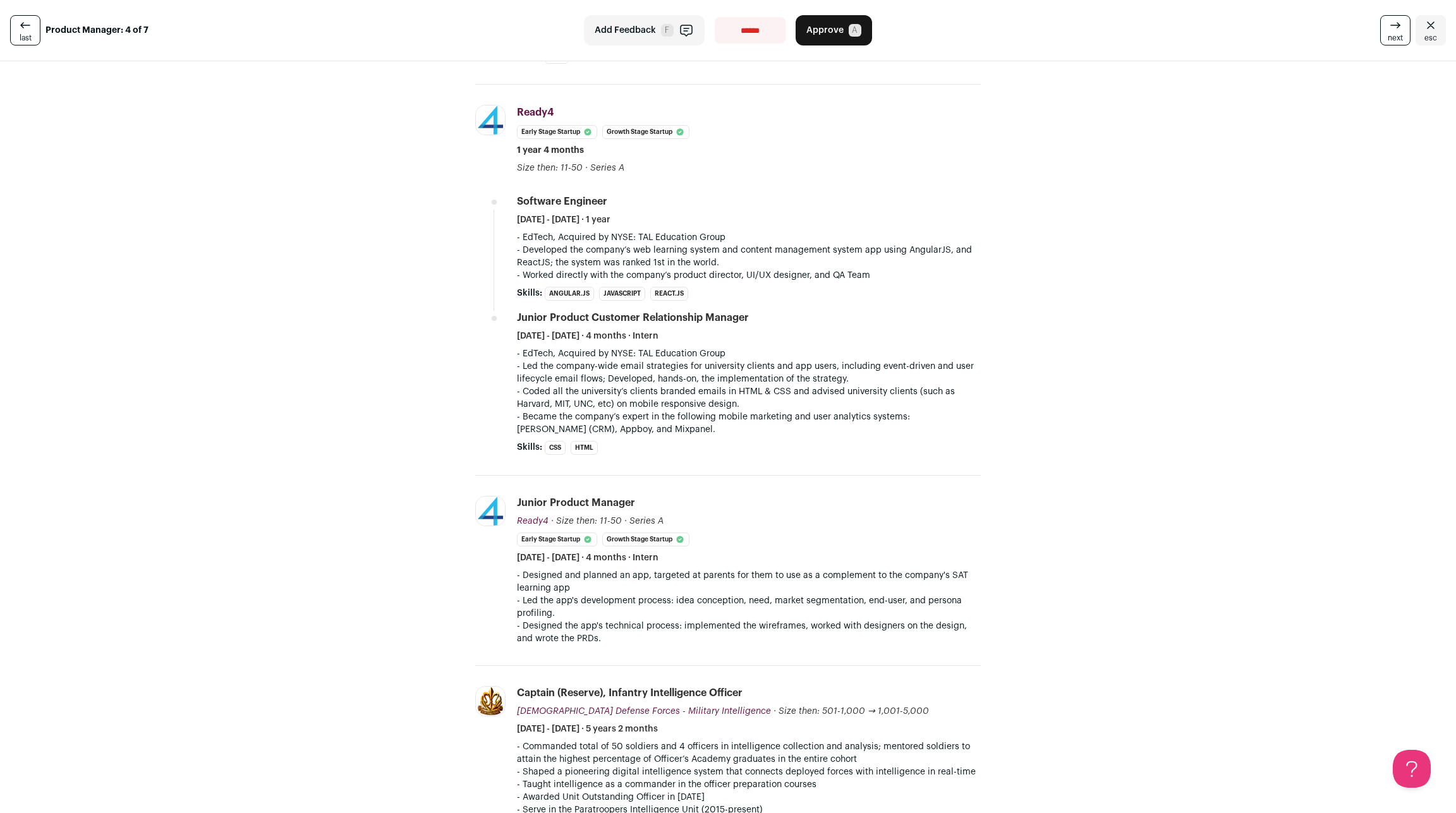
scroll to position [1390, 0]
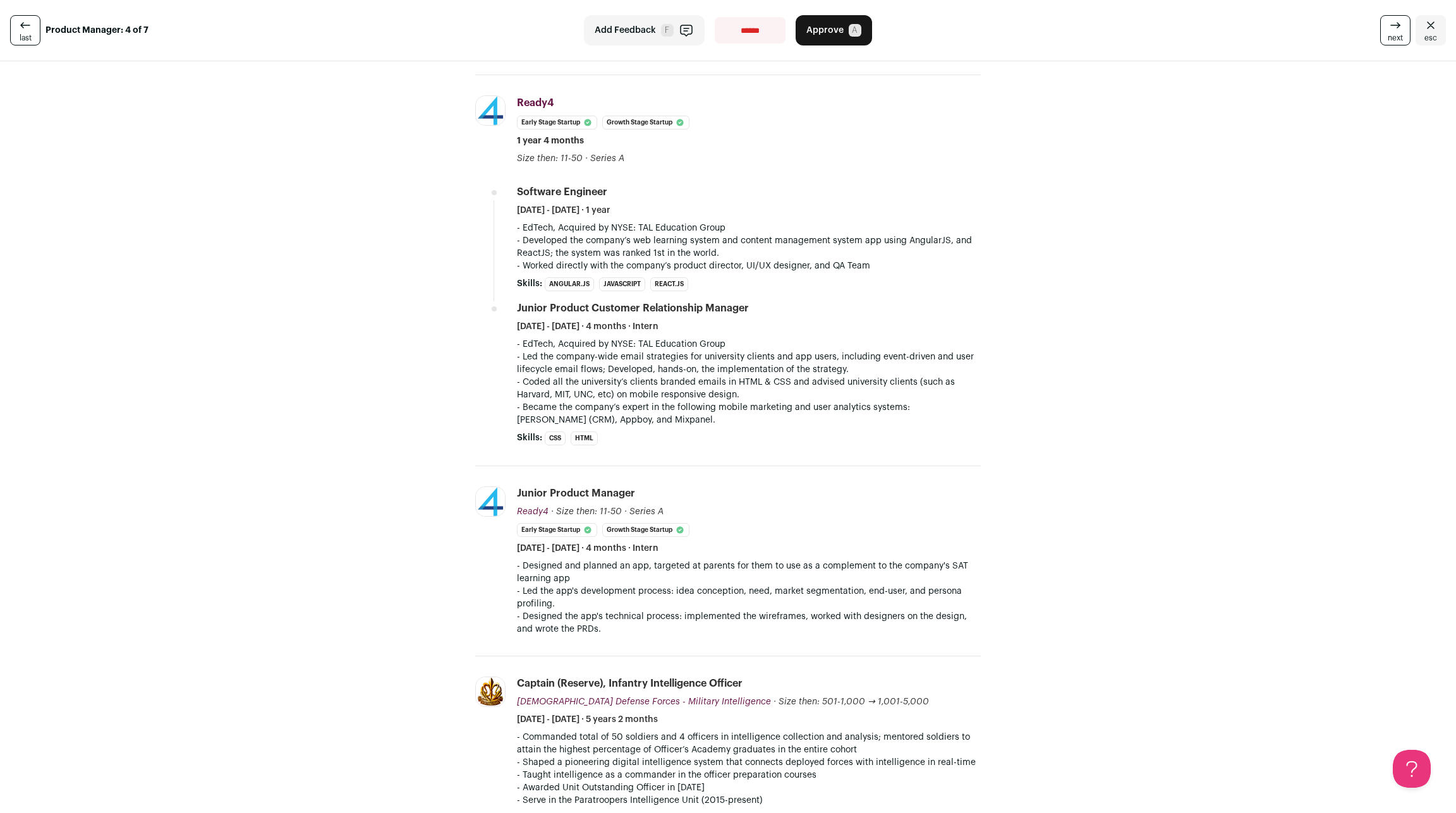
click at [19, 27] on icon at bounding box center [25, 25] width 15 height 15
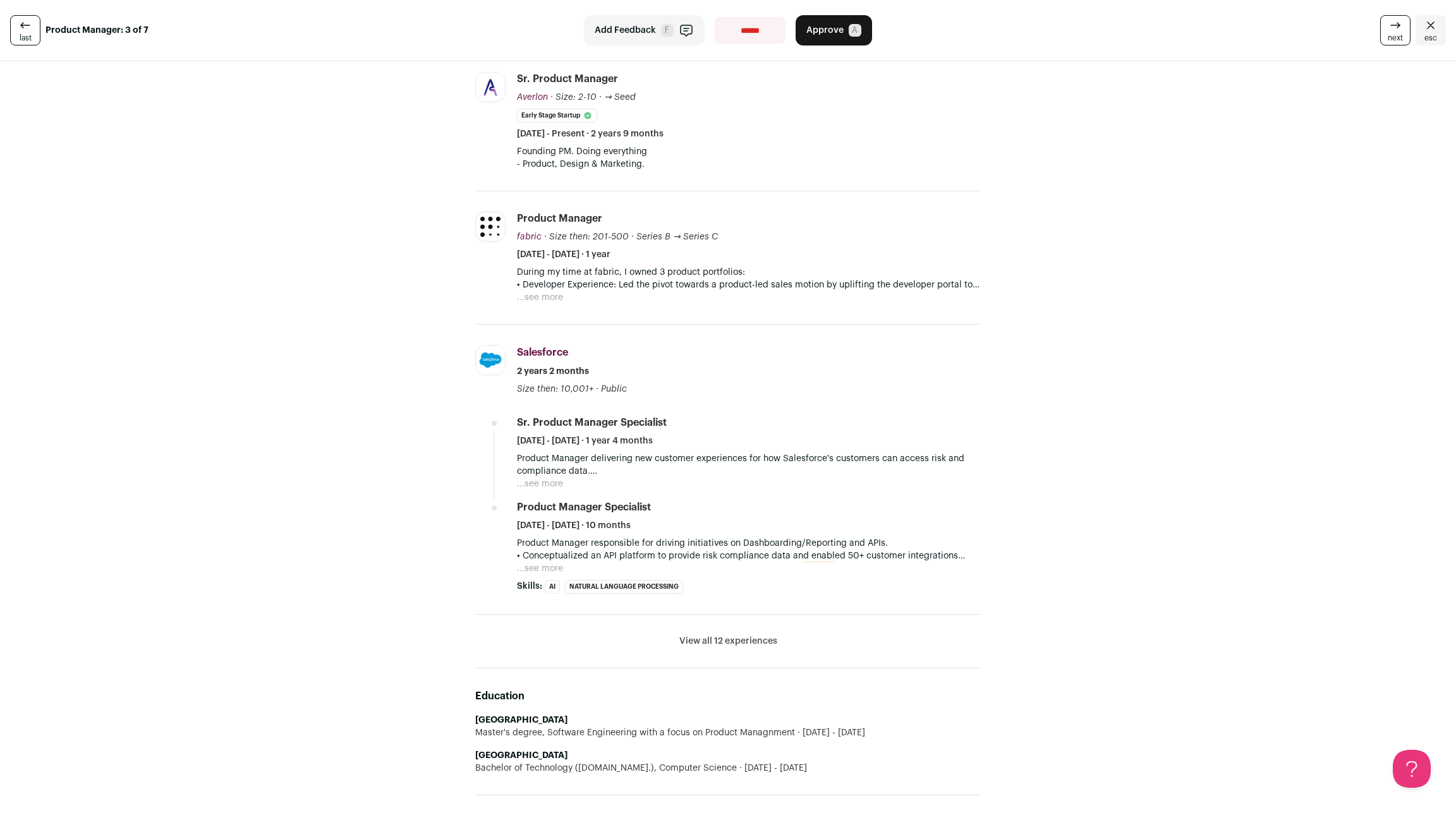
scroll to position [334, 0]
click at [762, 614] on li "View all 12 experiences View less" at bounding box center [728, 641] width 505 height 54
click at [754, 635] on button "View all 12 experiences" at bounding box center [728, 641] width 98 height 13
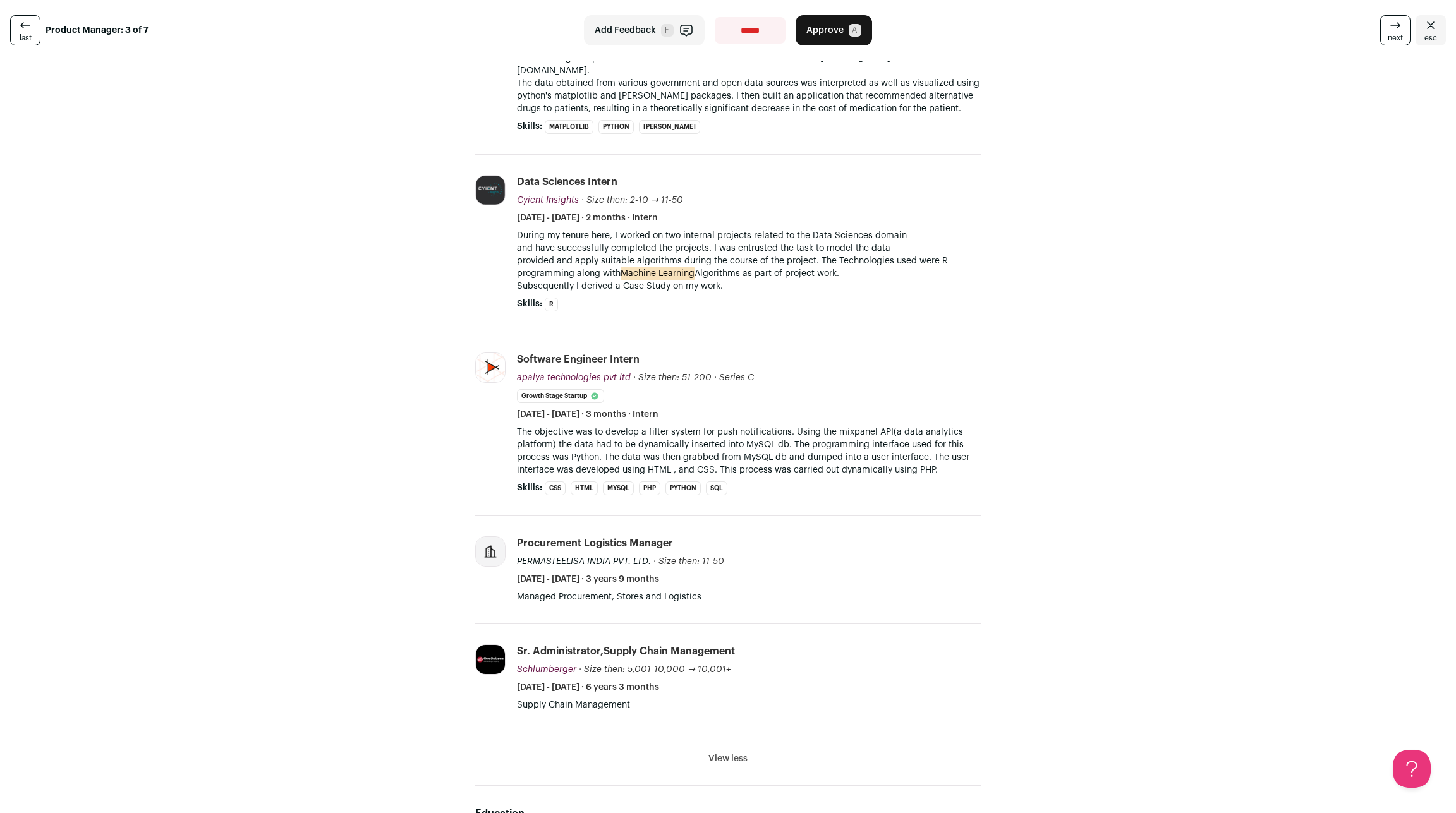
scroll to position [2335, 0]
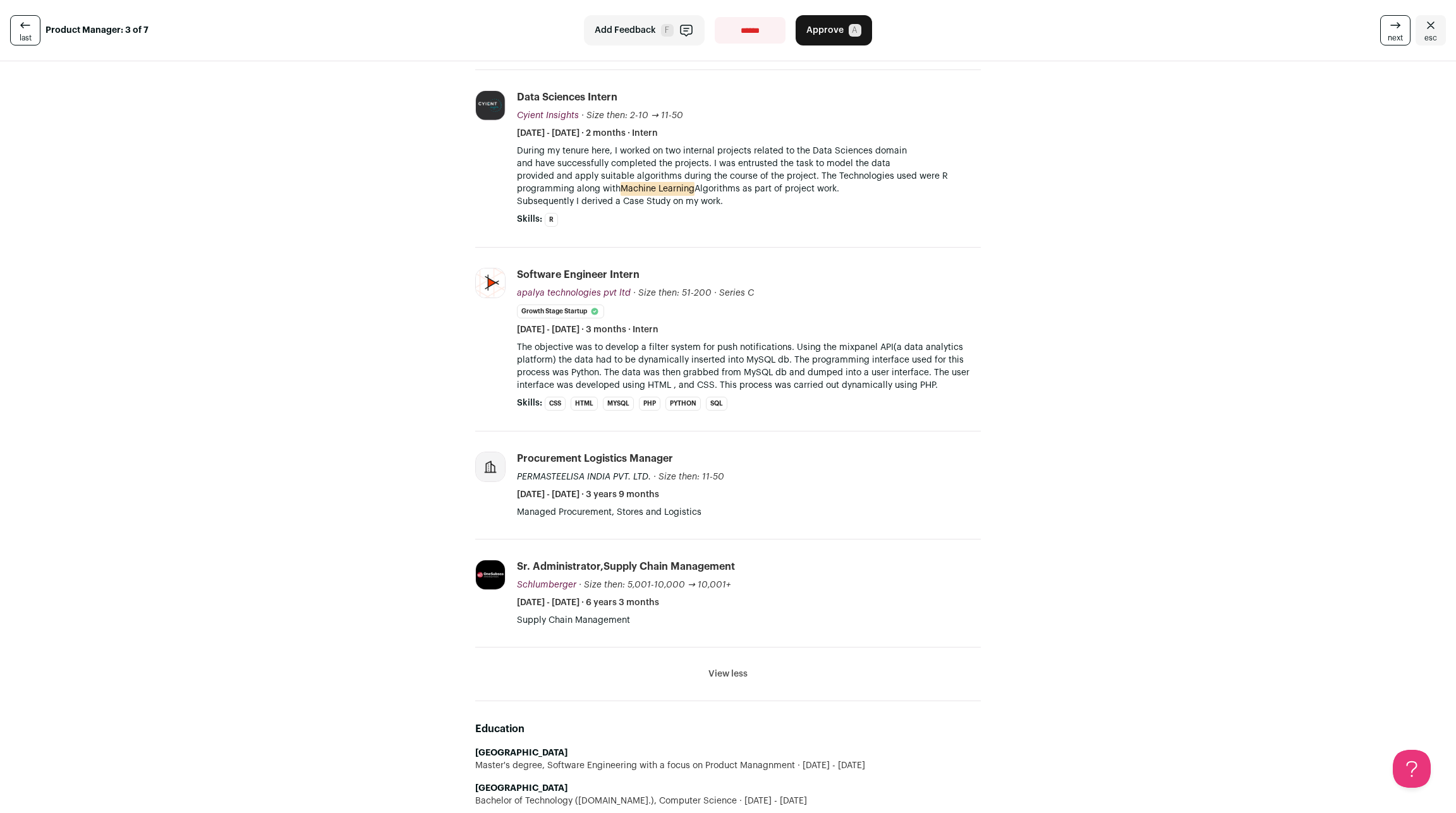
click at [29, 33] on link "last" at bounding box center [25, 30] width 31 height 31
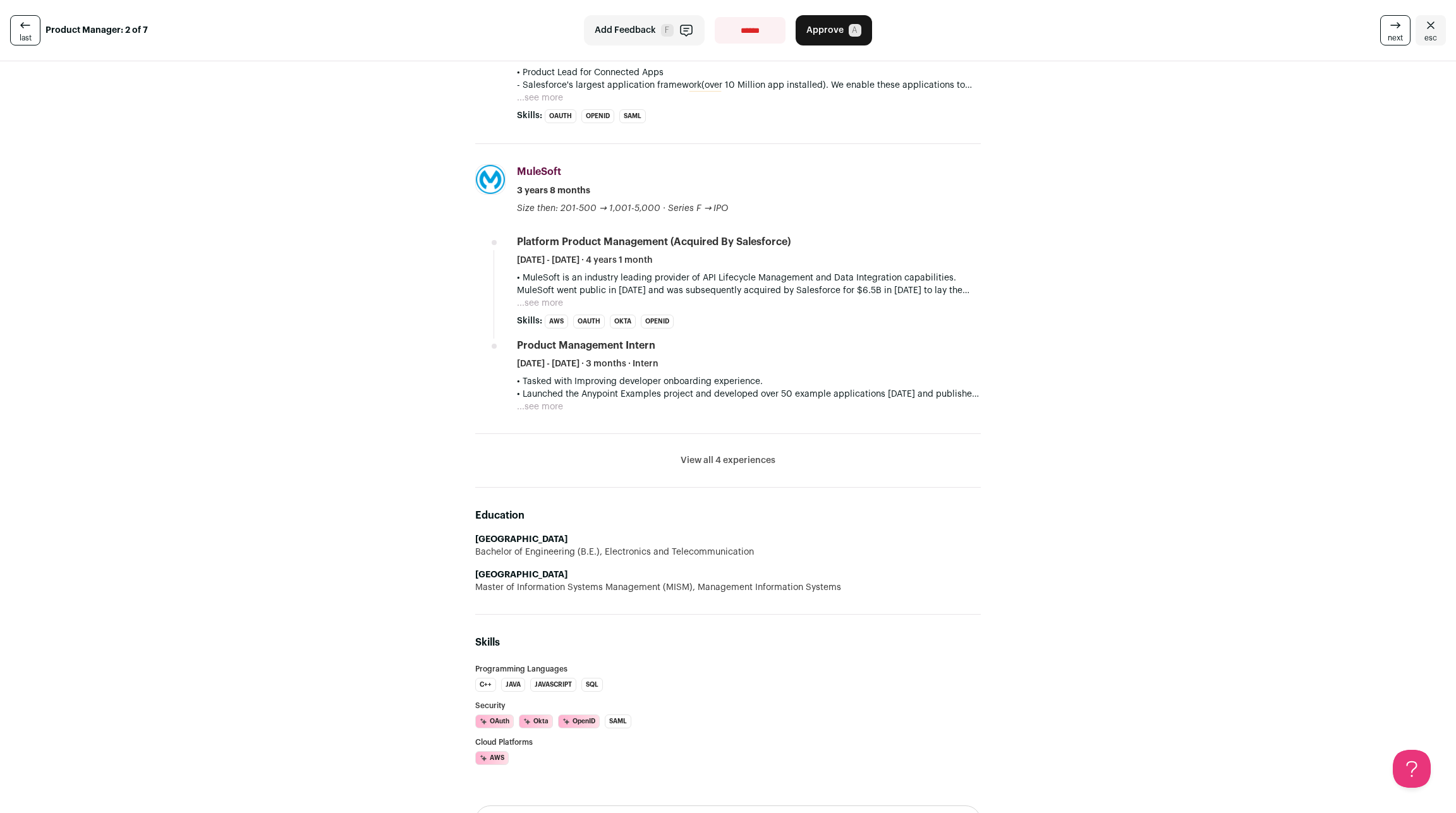
scroll to position [556, 0]
click at [765, 453] on button "View all 4 experiences" at bounding box center [728, 460] width 95 height 13
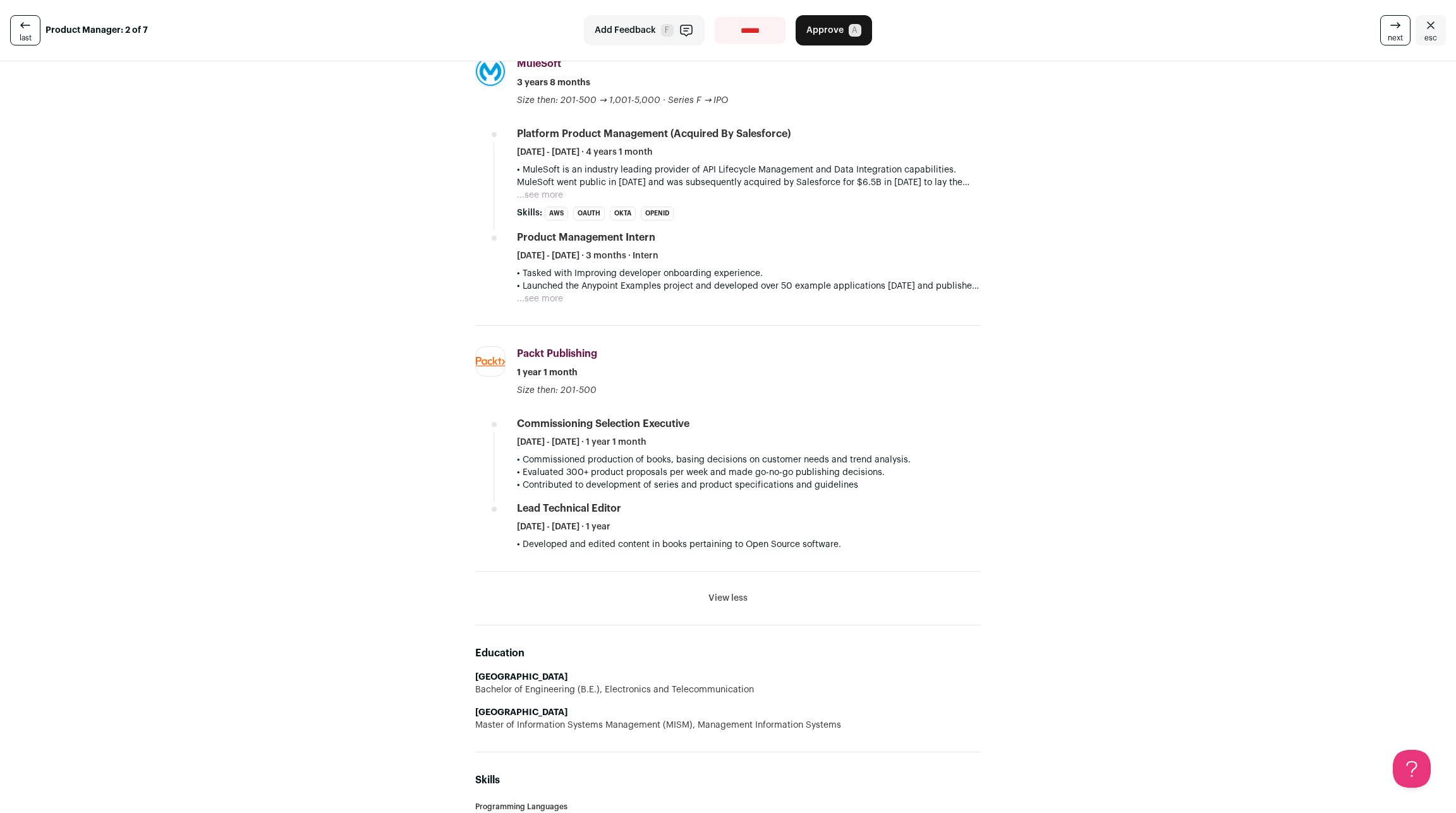
scroll to position [667, 0]
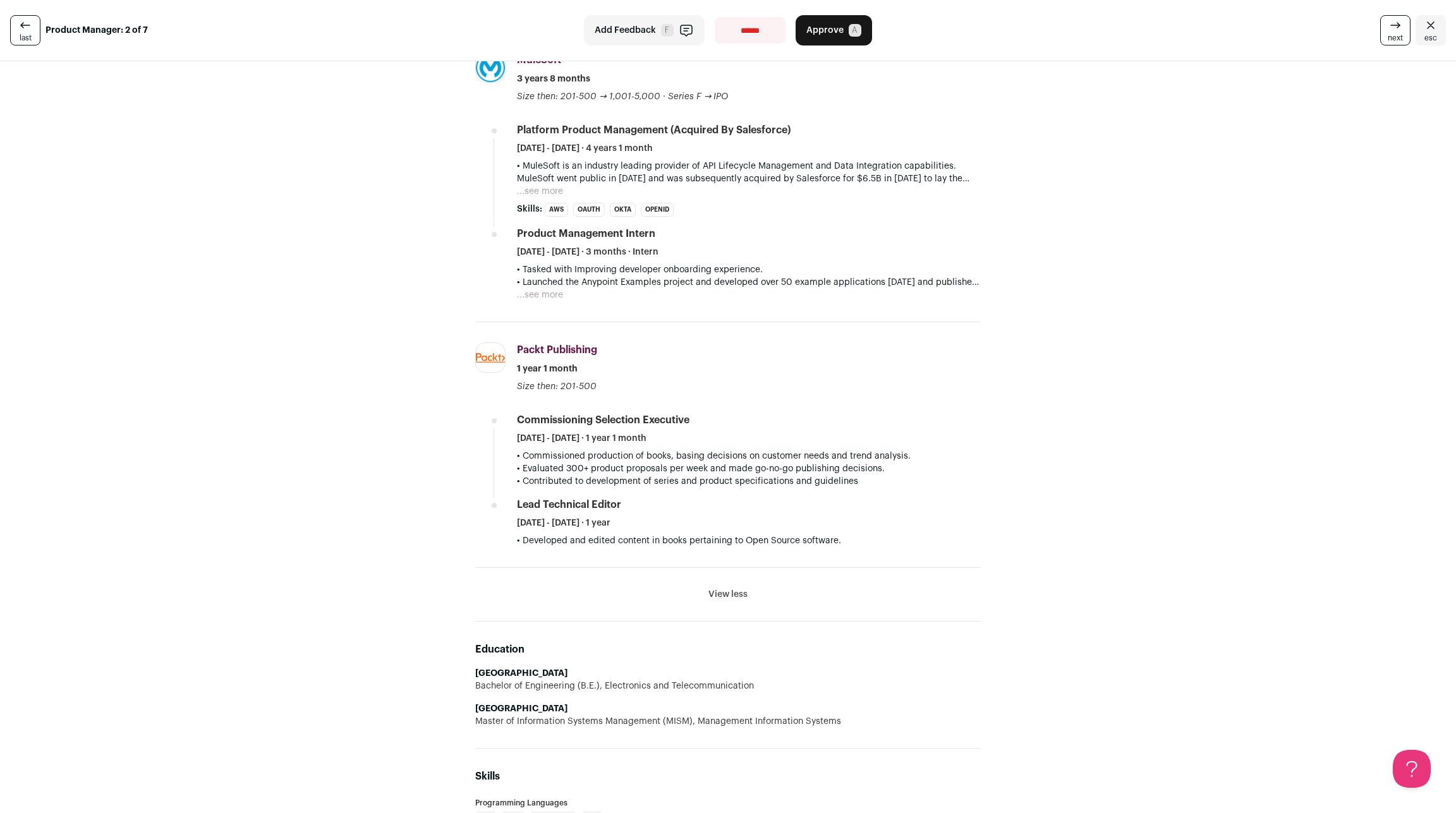
click at [29, 22] on link "last" at bounding box center [25, 30] width 31 height 31
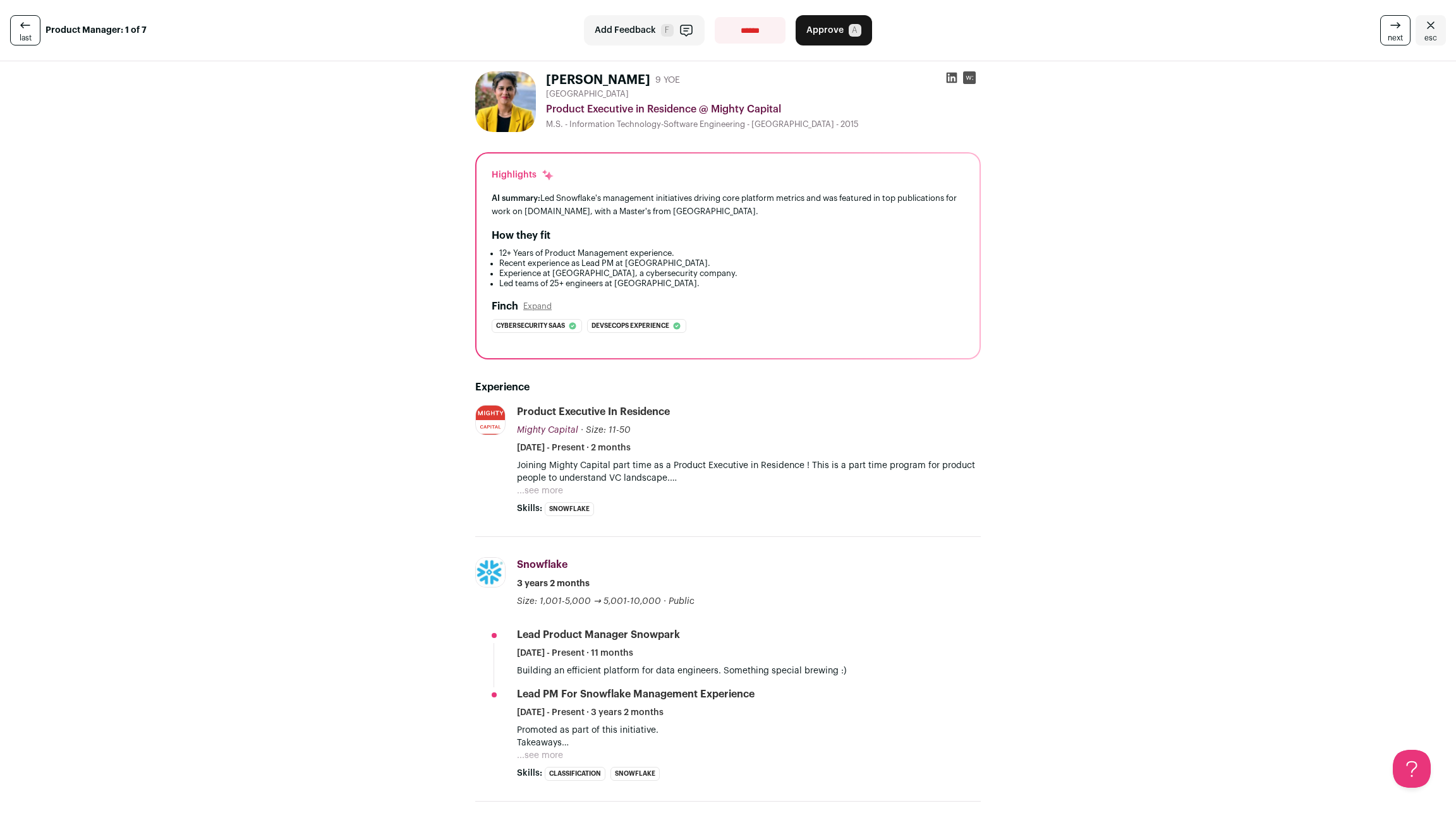
click at [21, 27] on icon at bounding box center [25, 25] width 15 height 15
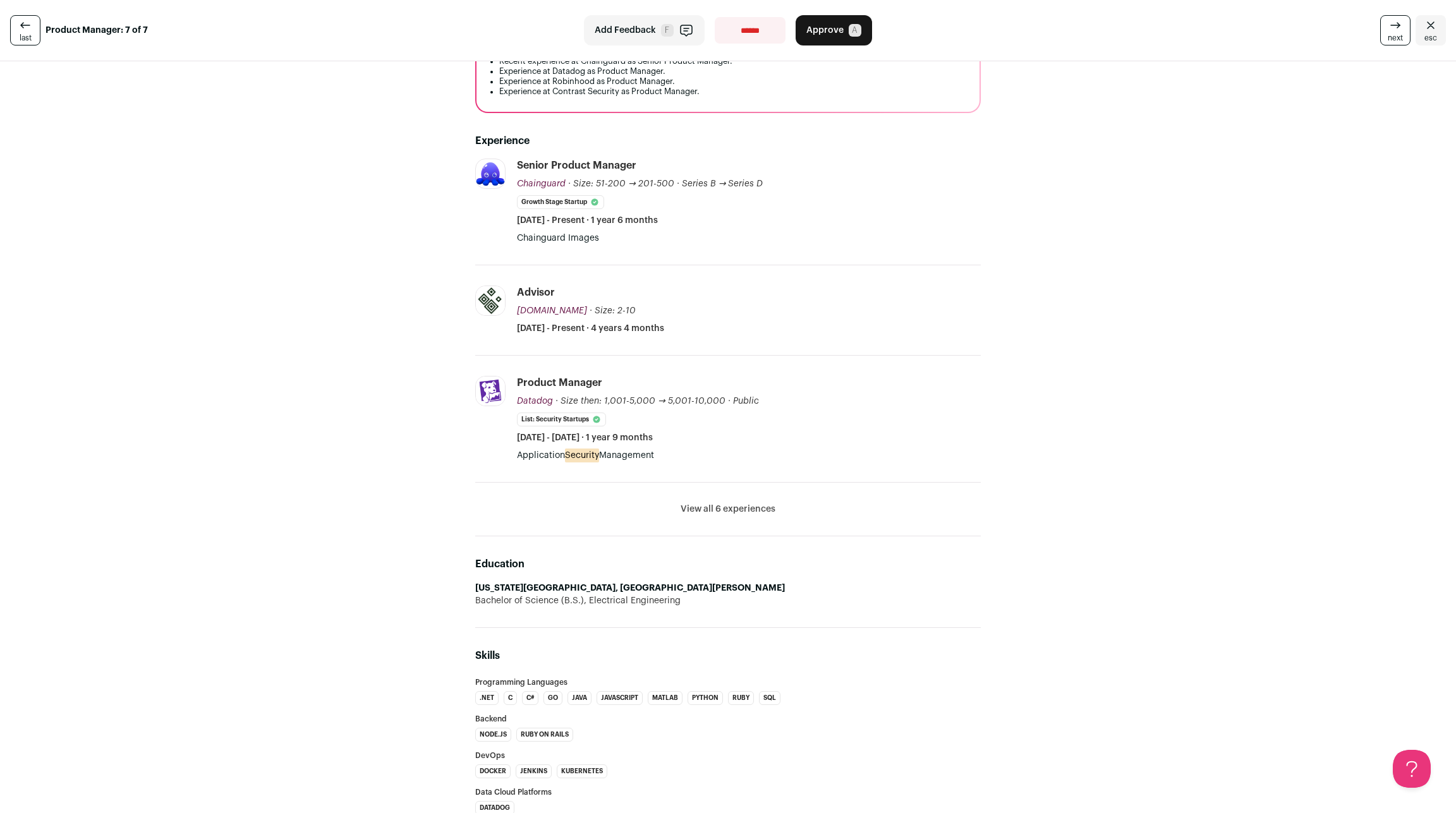
scroll to position [222, 0]
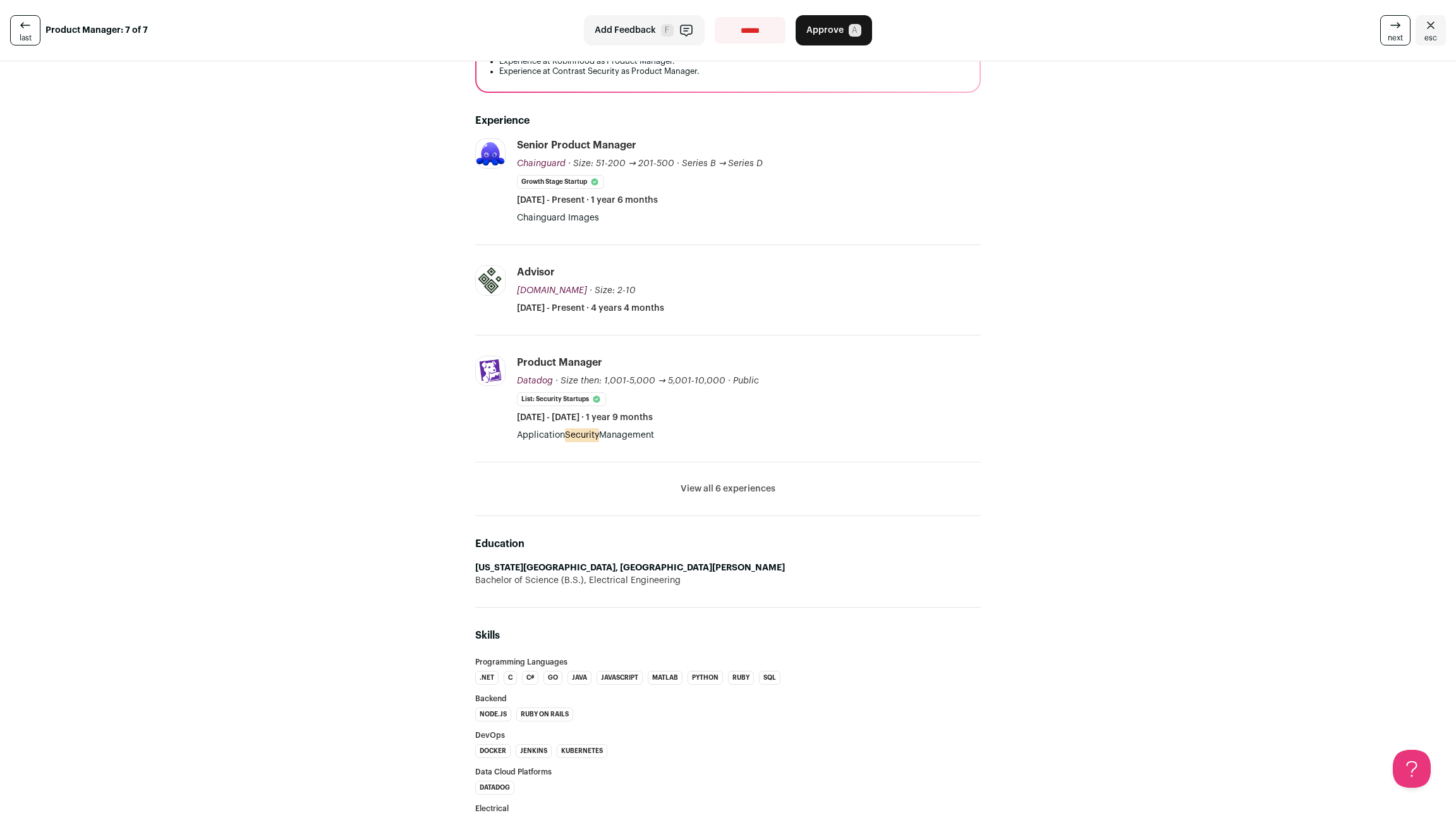
click at [743, 482] on button "View all 6 experiences" at bounding box center [728, 489] width 95 height 13
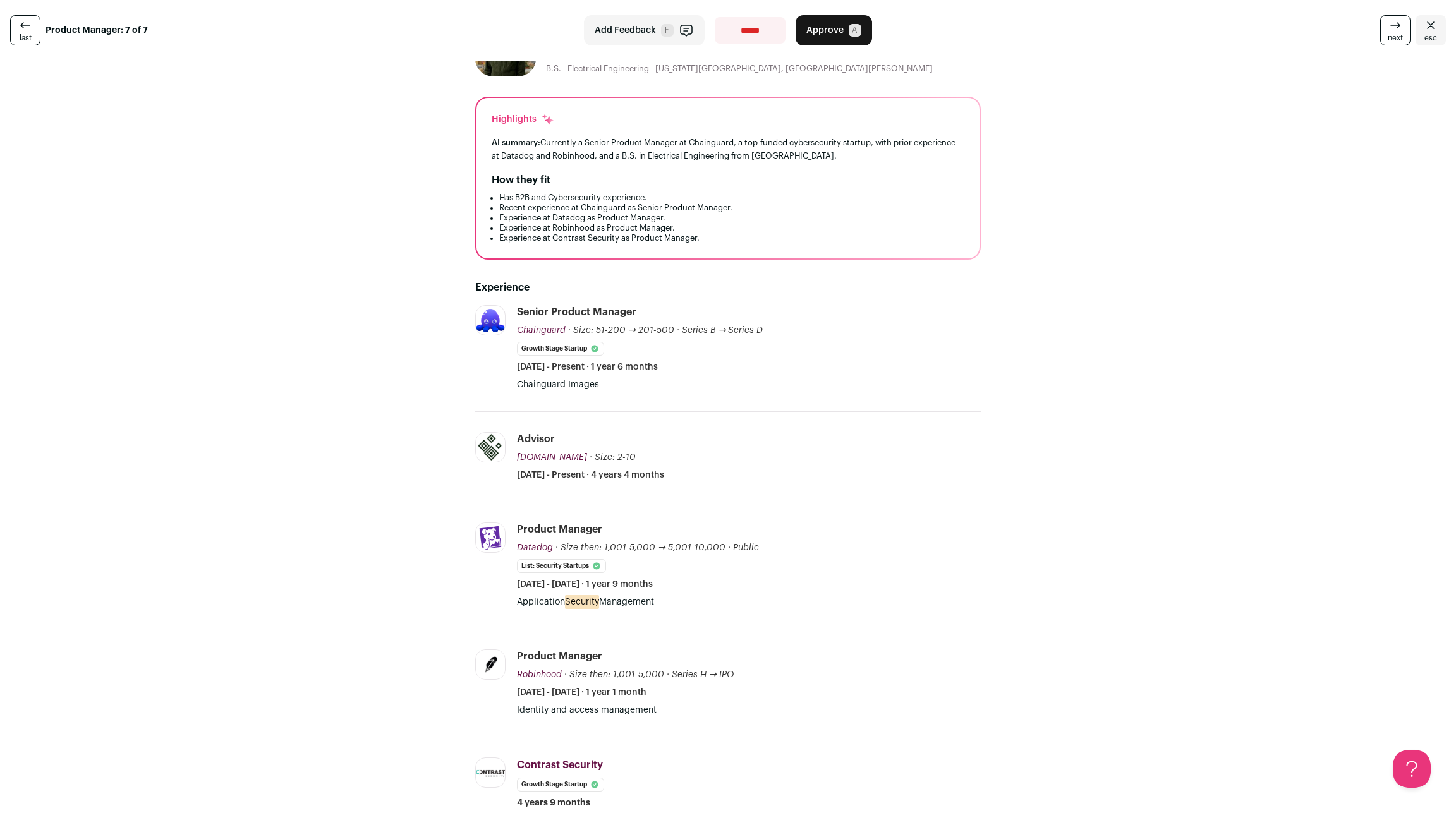
scroll to position [0, 0]
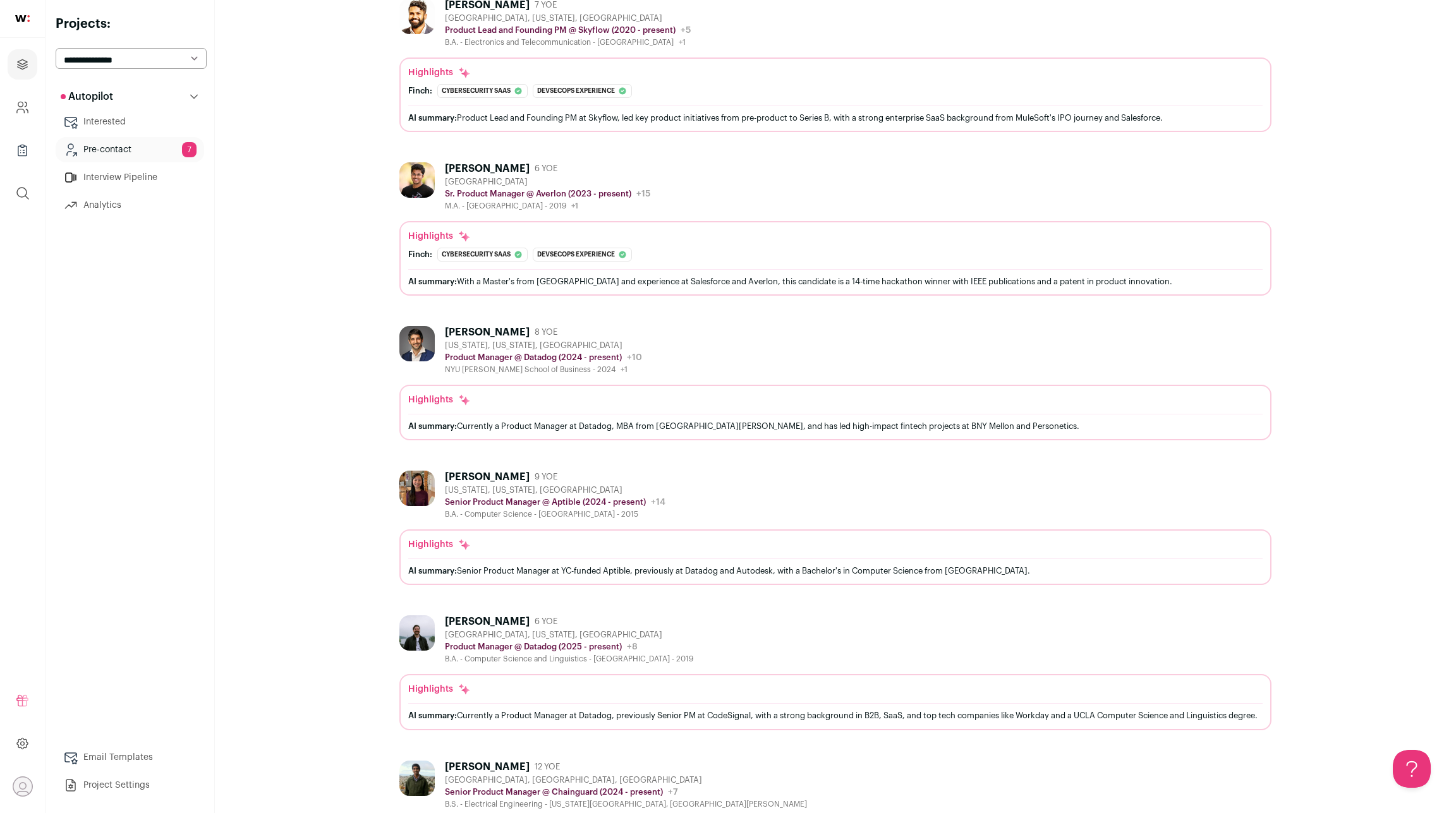
scroll to position [826, 0]
click at [126, 141] on link "Pre-contact 7" at bounding box center [130, 150] width 149 height 25
click at [108, 117] on link "Interested" at bounding box center [130, 122] width 149 height 25
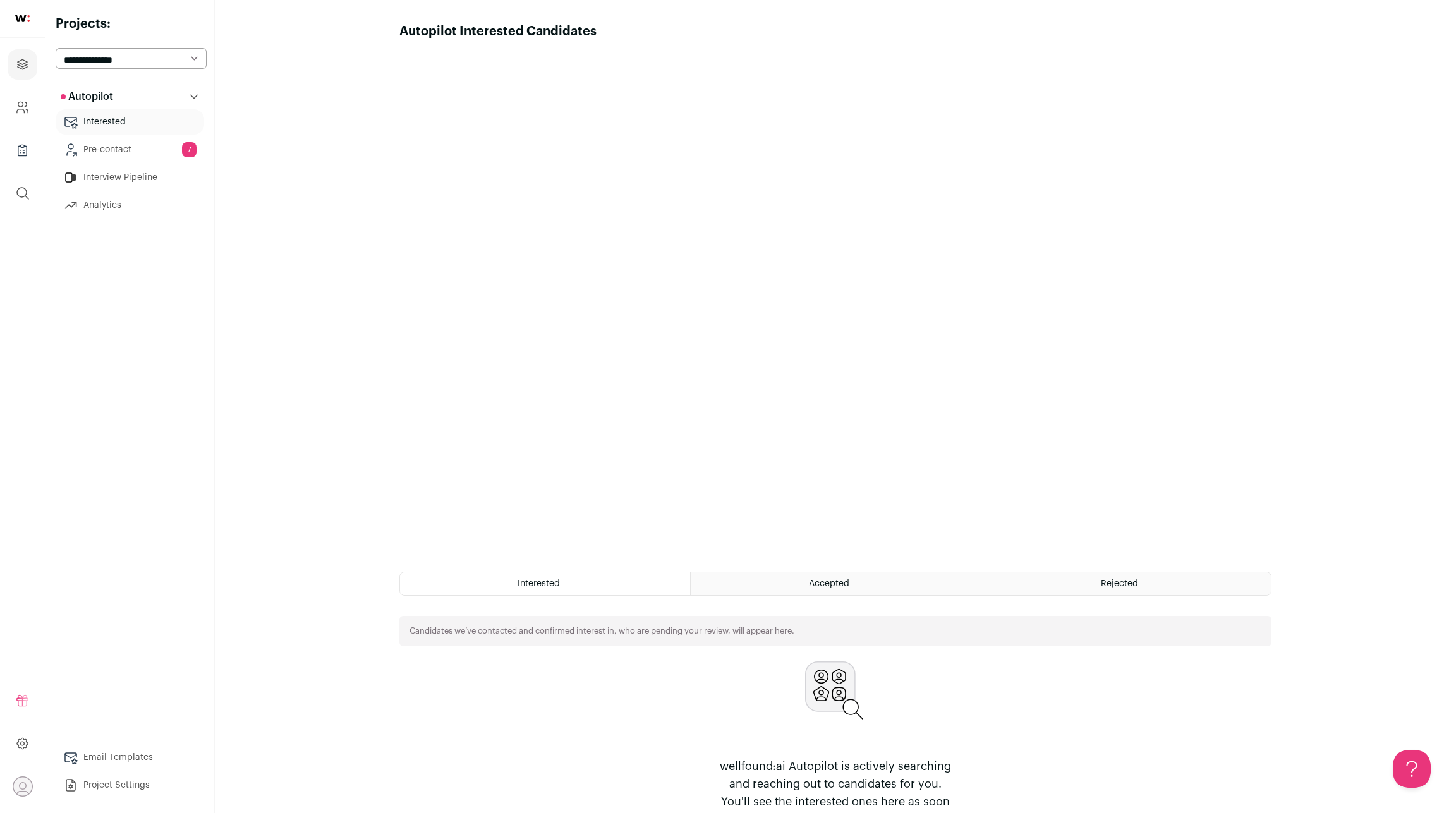
click at [106, 91] on button "Autopilot" at bounding box center [130, 96] width 149 height 25
click at [25, 59] on icon "Projects" at bounding box center [22, 64] width 15 height 15
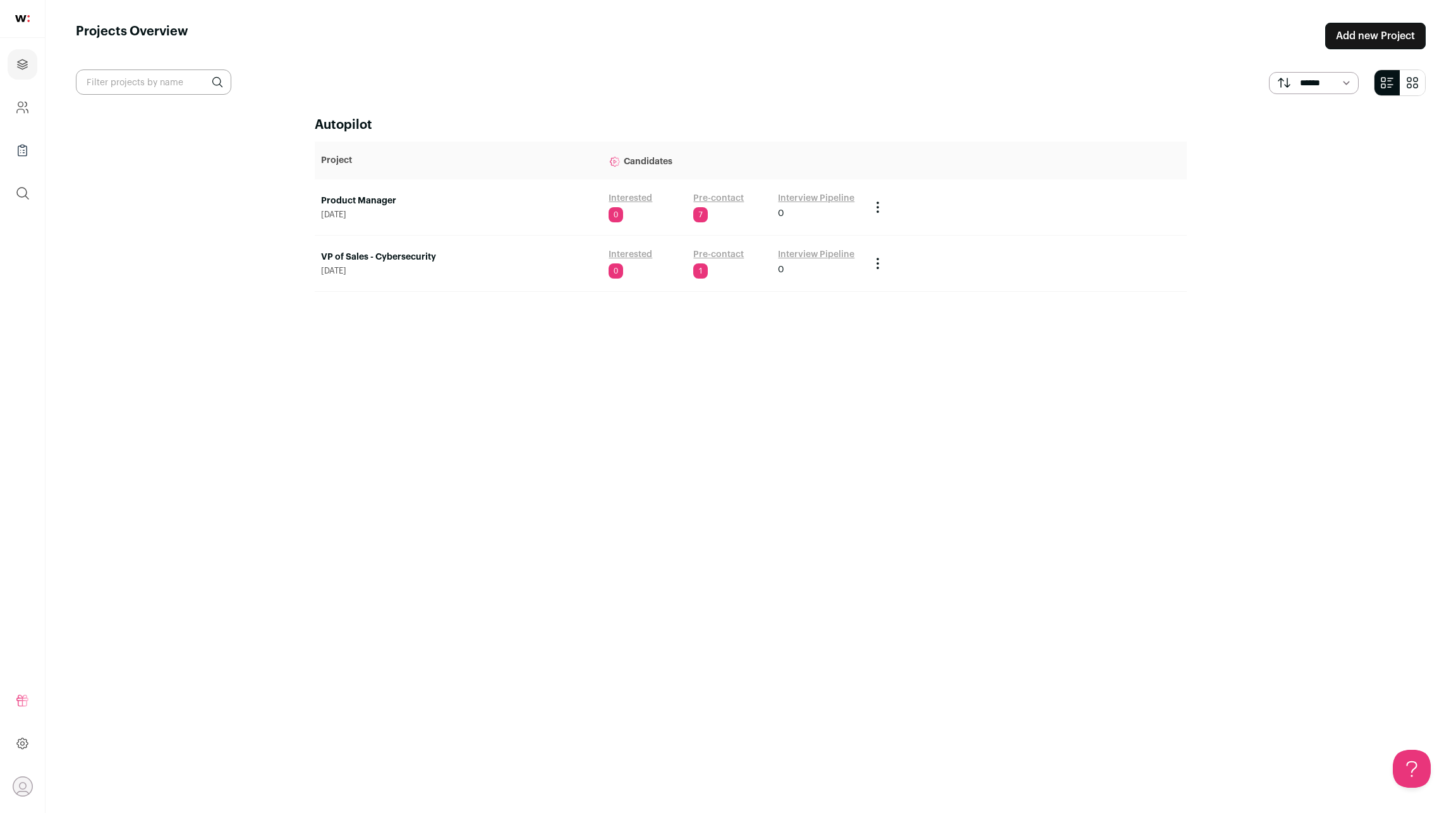
click at [400, 251] on link "VP of Sales - Cybersecurity" at bounding box center [458, 257] width 275 height 13
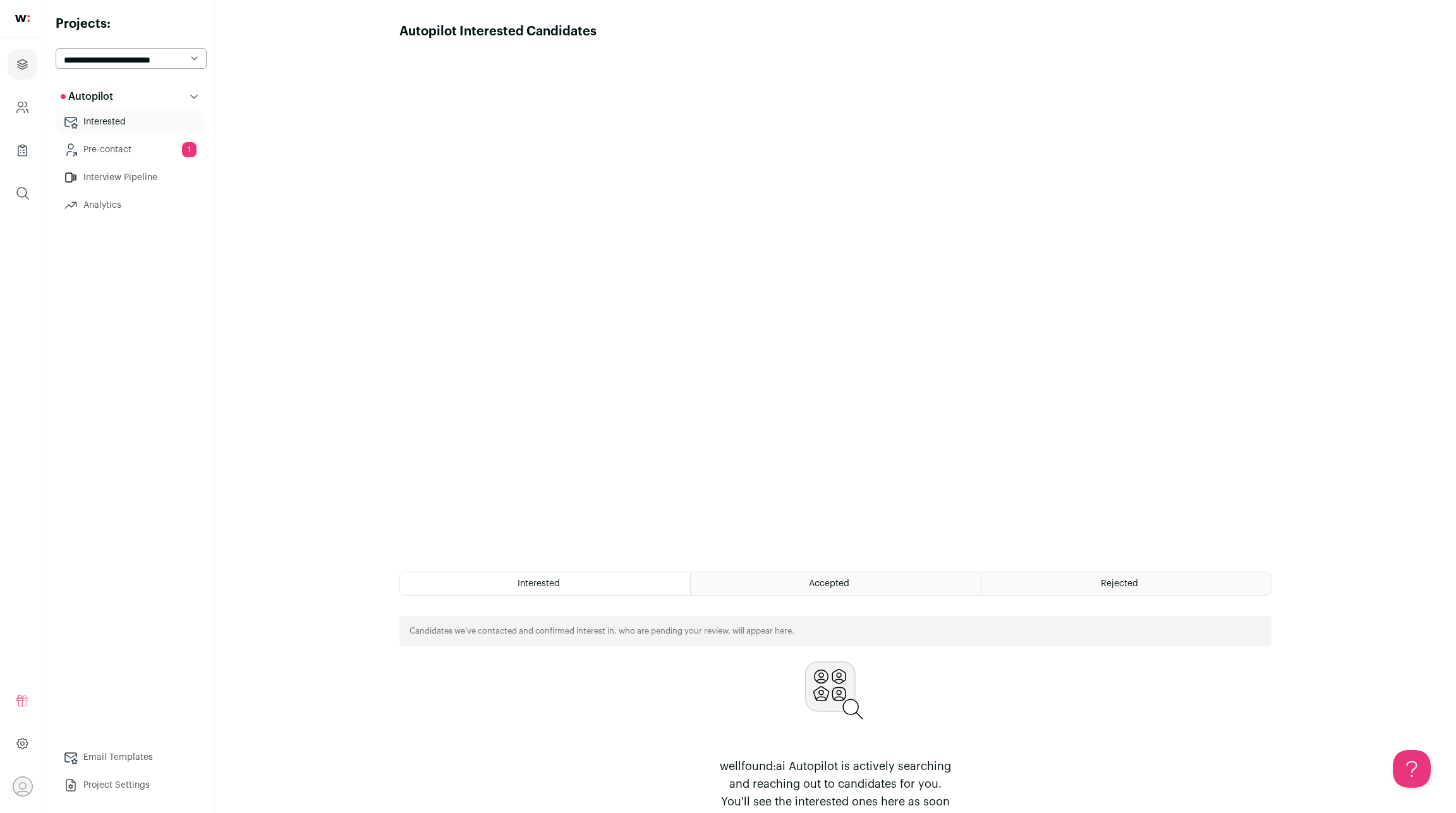
click at [118, 138] on link "Pre-contact 1" at bounding box center [130, 150] width 149 height 25
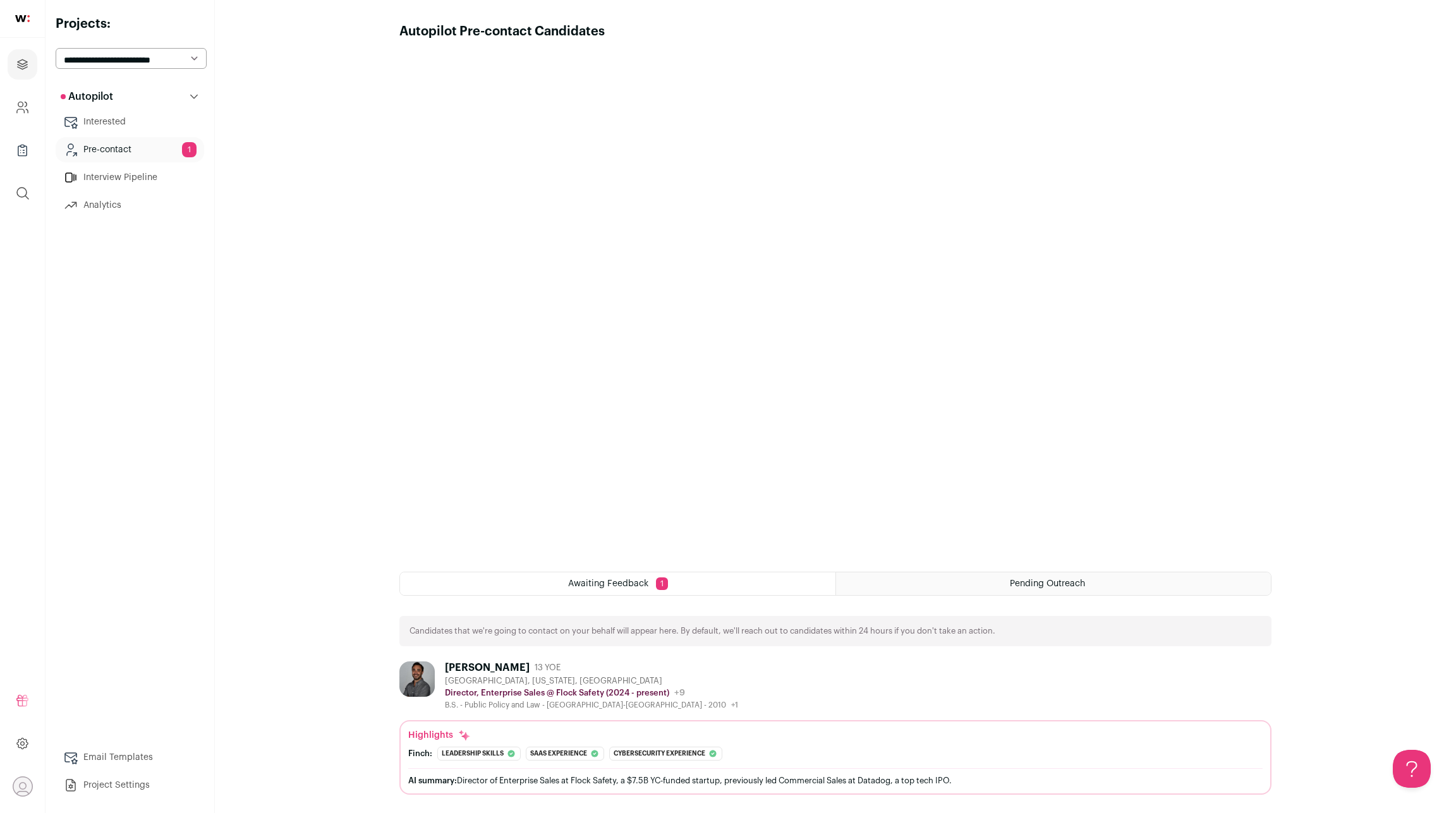
click at [498, 662] on div "Justin Levitas 13 YOE Denver, Colorado, United States Director, Enterprise Sale…" at bounding box center [591, 686] width 293 height 48
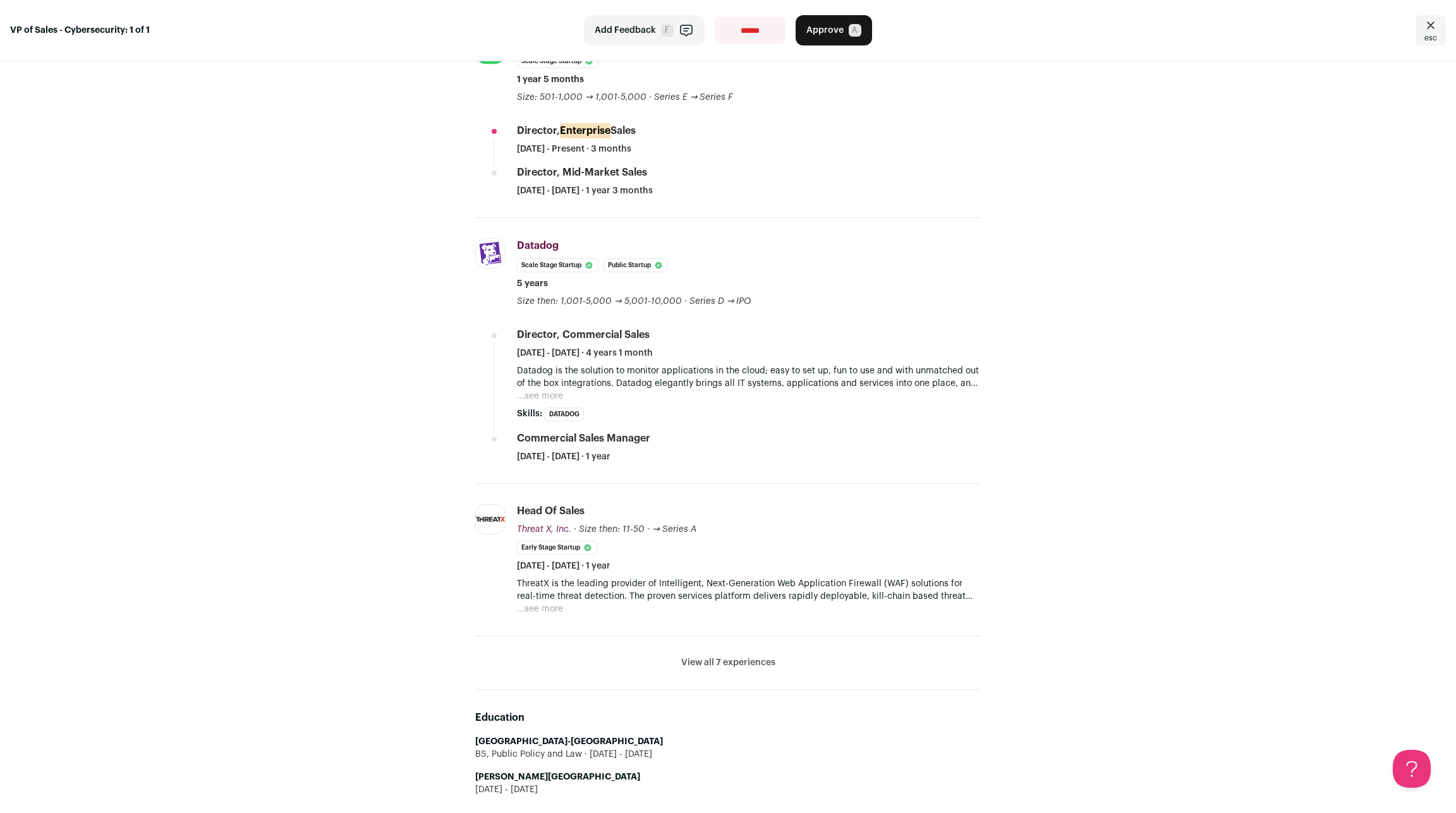
scroll to position [445, 0]
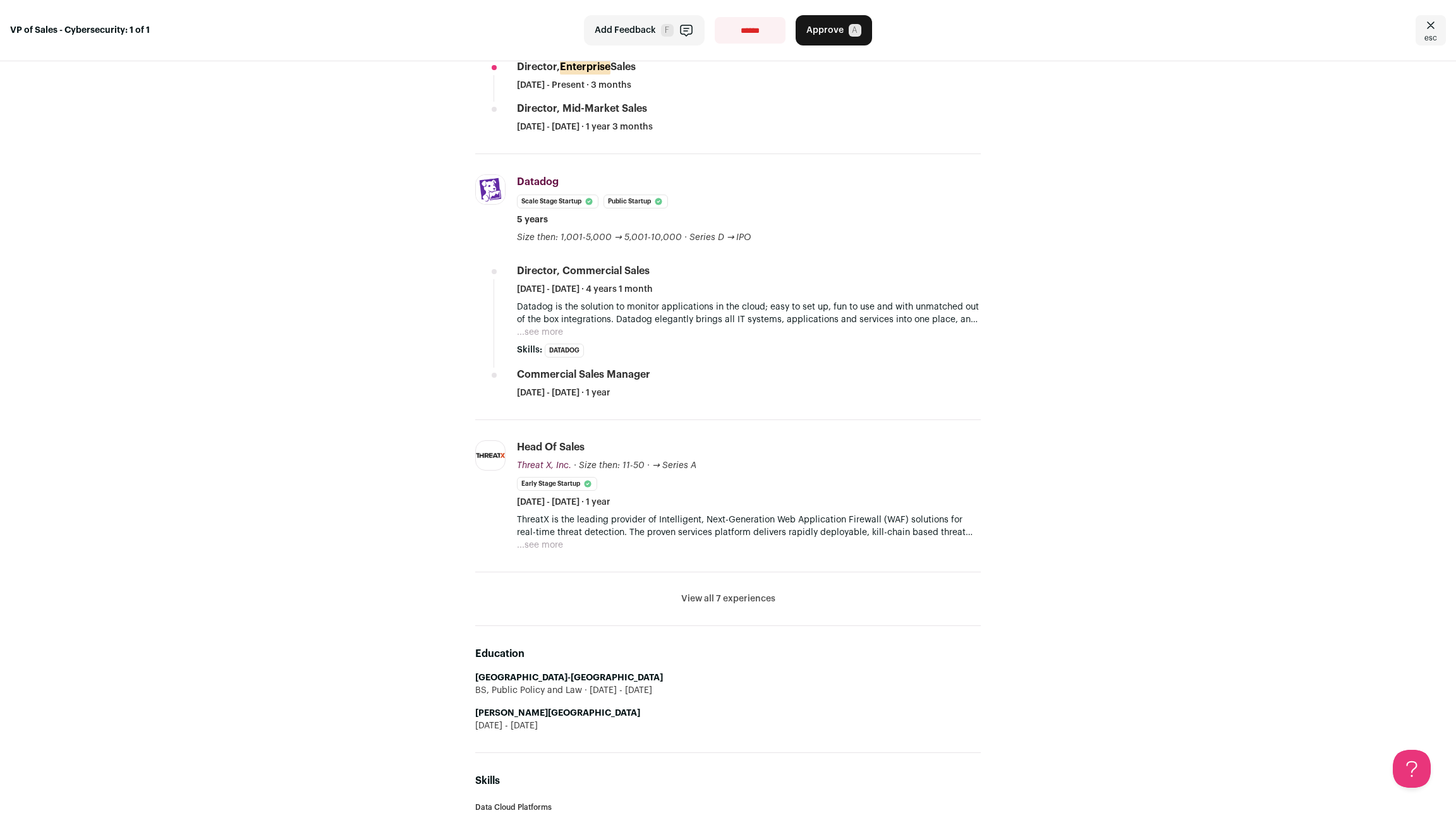
click at [721, 593] on button "View all 7 experiences" at bounding box center [728, 599] width 94 height 13
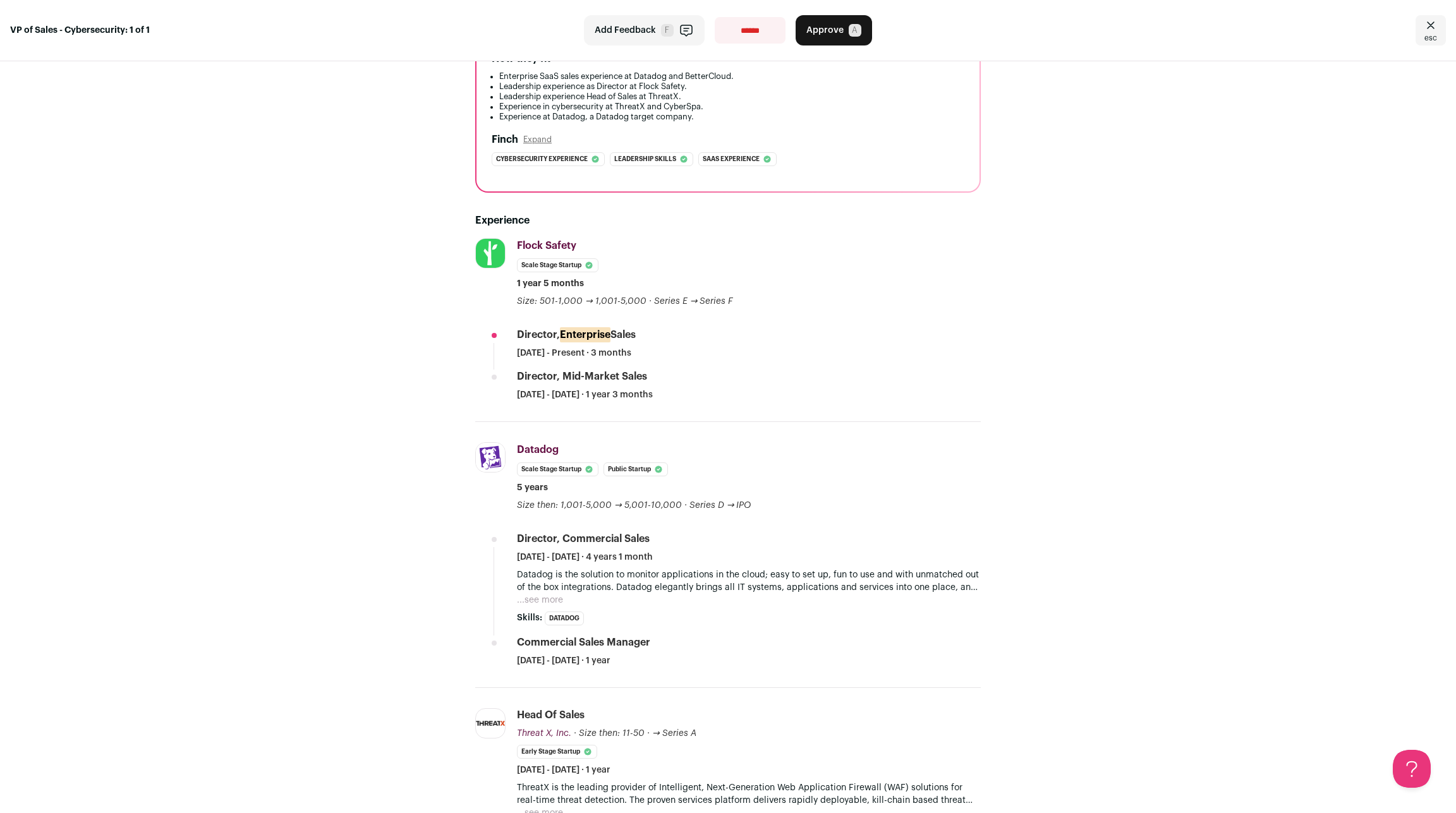
scroll to position [0, 0]
